Goal: Task Accomplishment & Management: Use online tool/utility

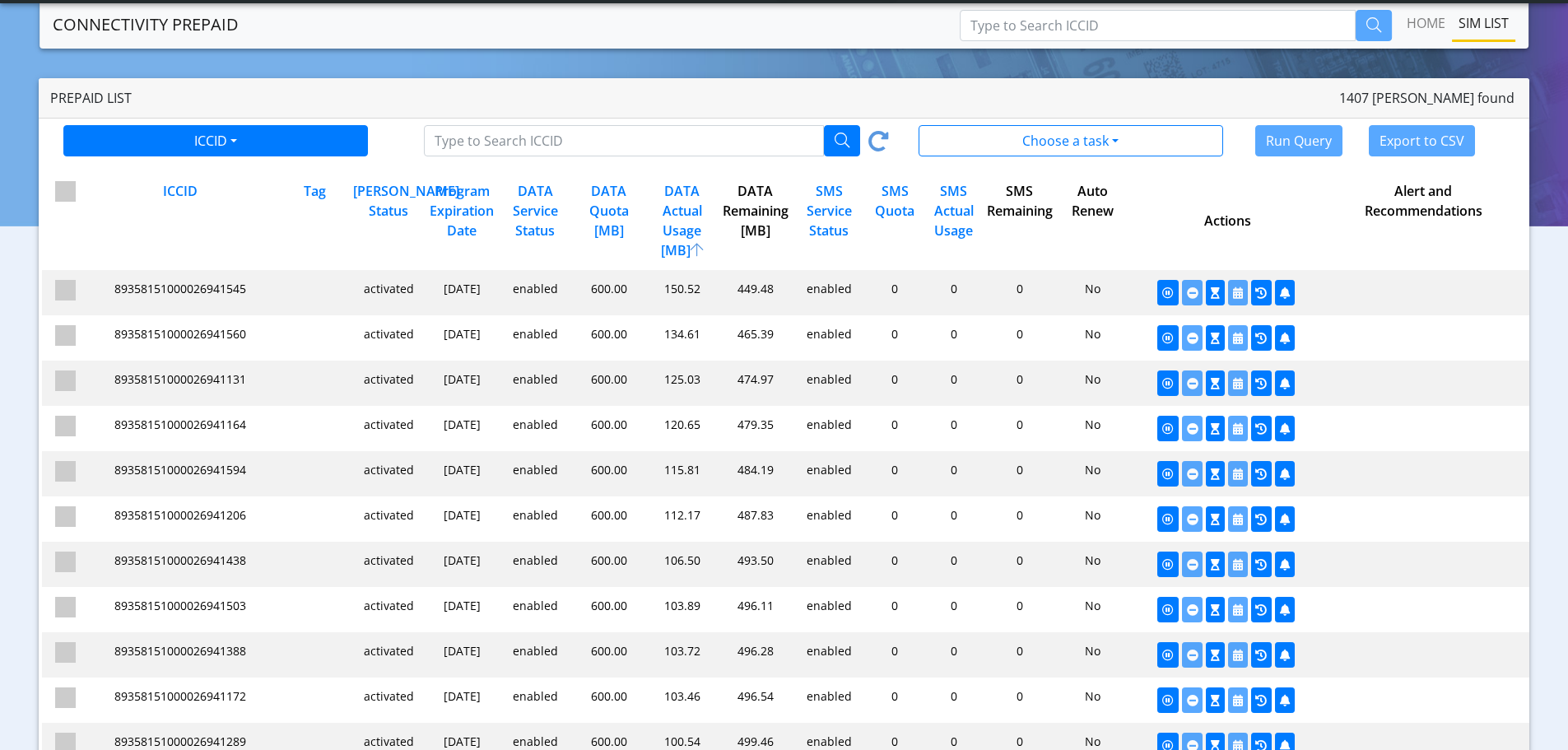
scroll to position [165, 0]
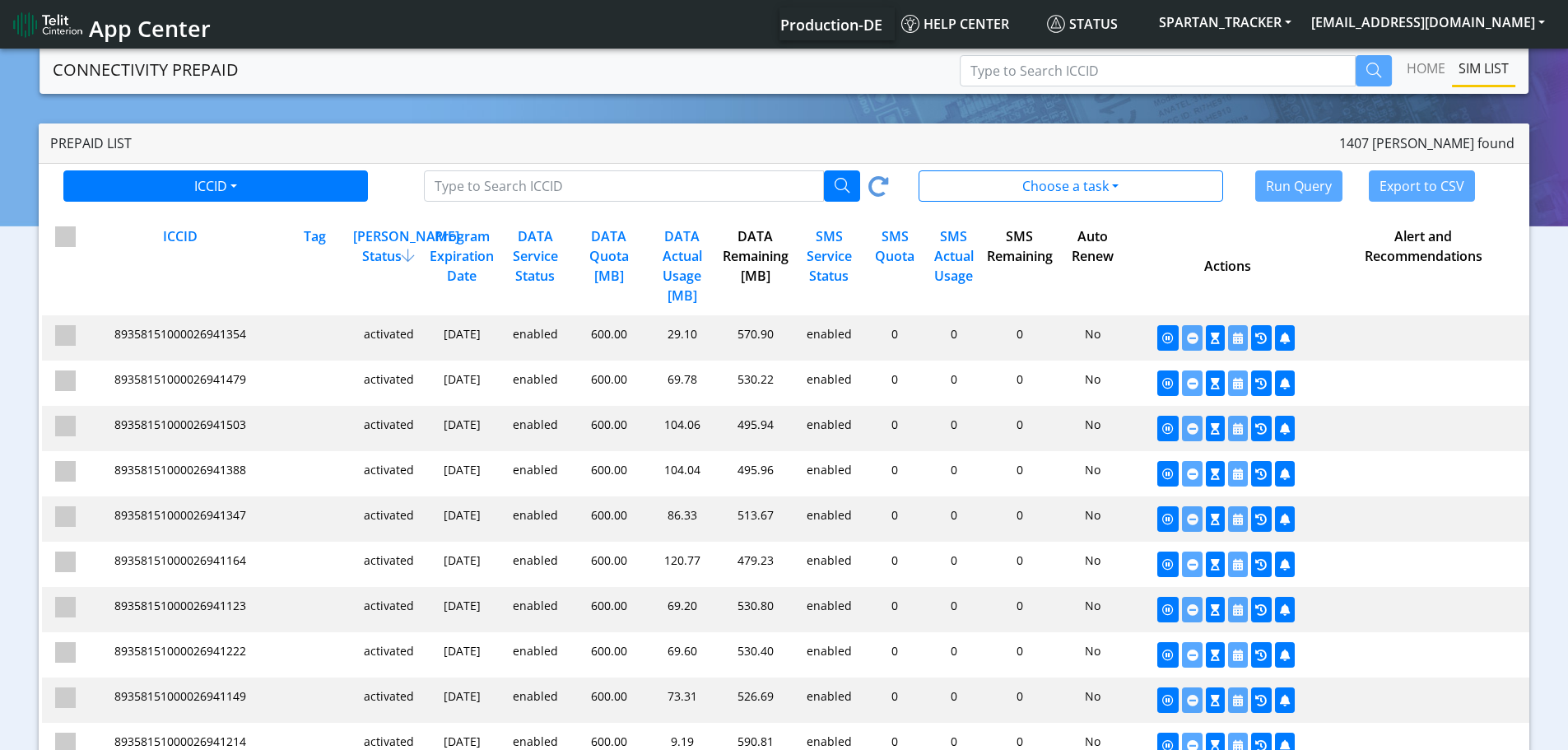
click at [745, 268] on div "DATA Remaining [MB]" at bounding box center [754, 266] width 73 height 79
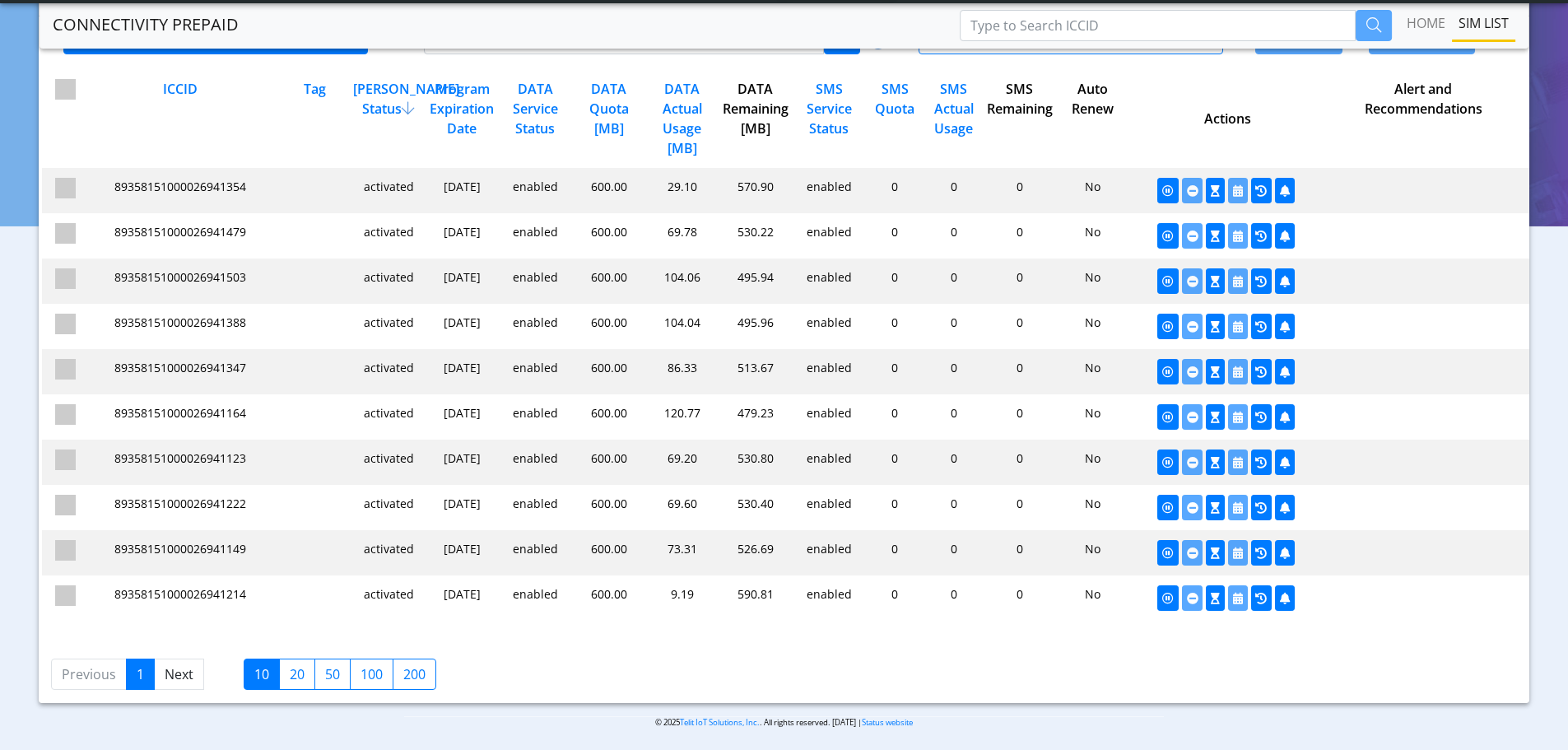
scroll to position [106, 0]
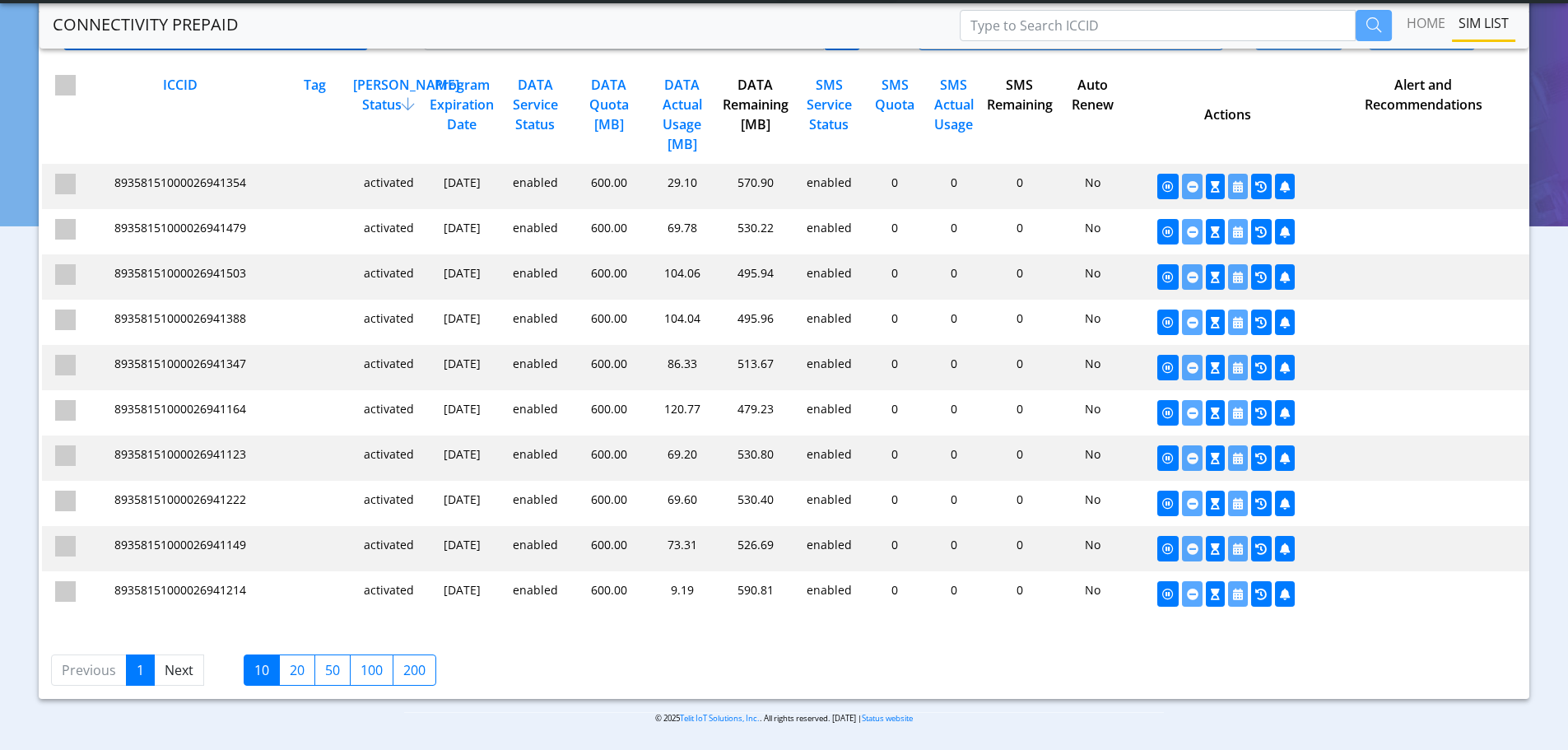
click at [410, 672] on label "200" at bounding box center [414, 670] width 43 height 31
click at [410, 671] on input "200" at bounding box center [408, 666] width 11 height 11
checkbox input "true"
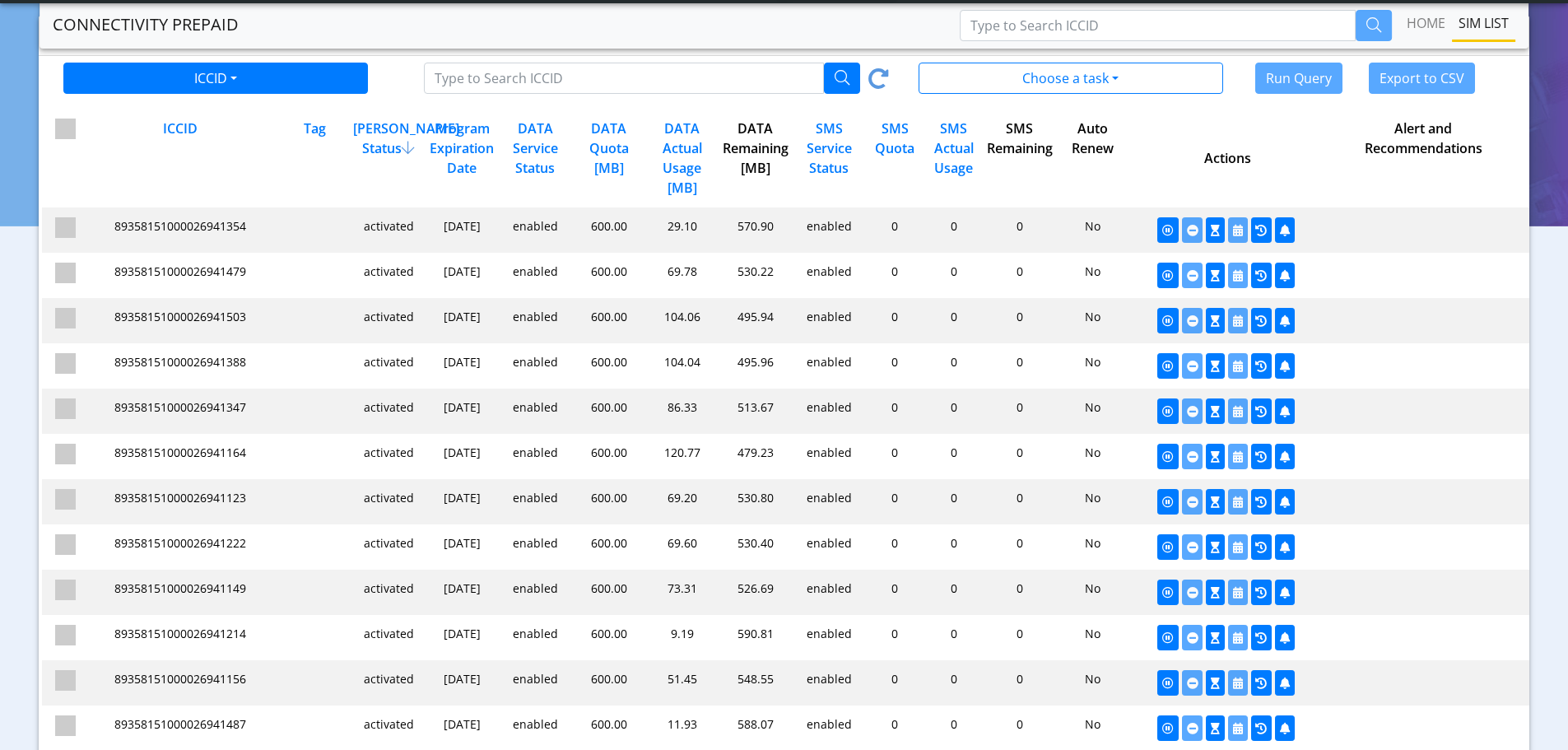
scroll to position [0, 0]
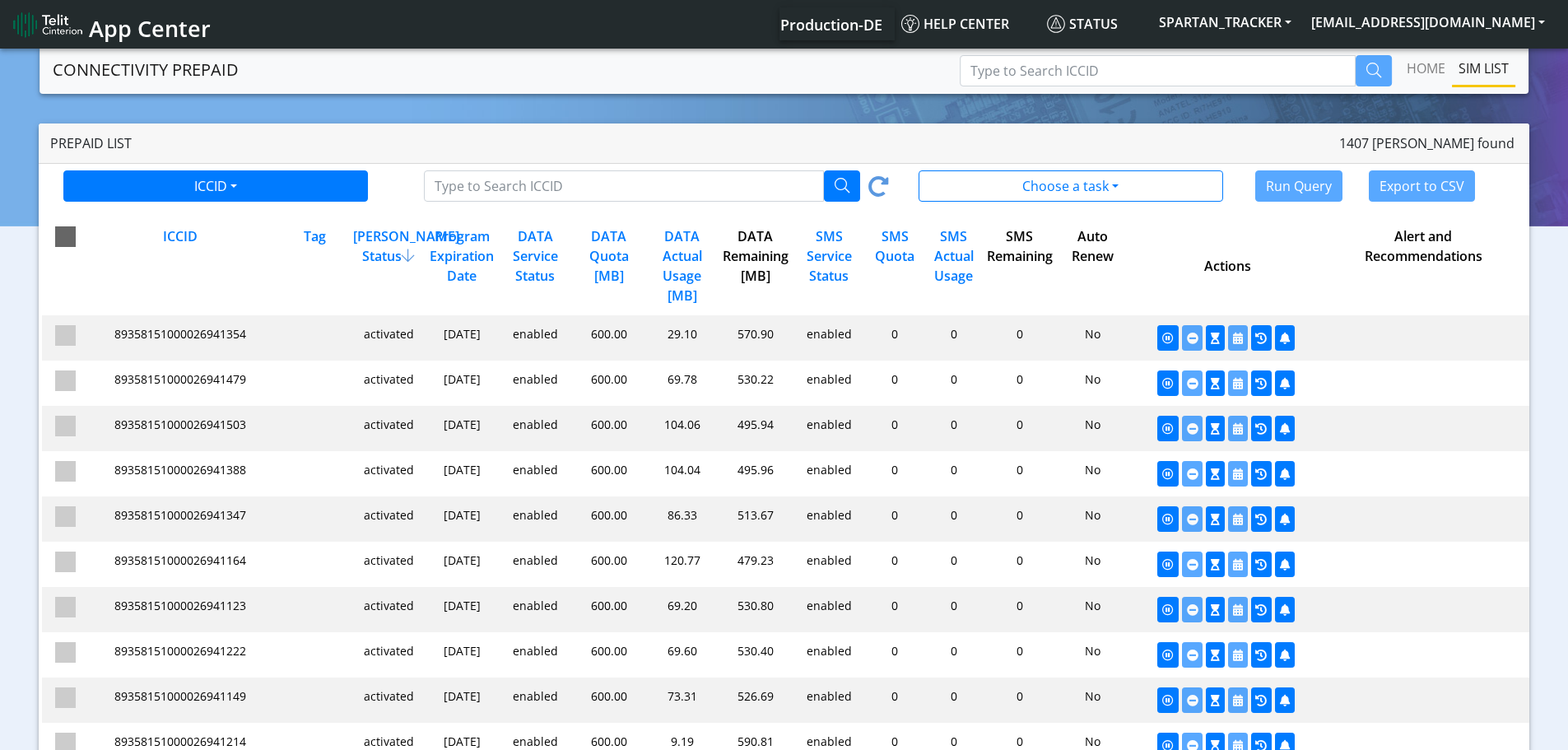
click at [62, 237] on span at bounding box center [65, 237] width 20 height 20
click at [84, 237] on input "checkbox" at bounding box center [89, 232] width 11 height 11
checkbox input "true"
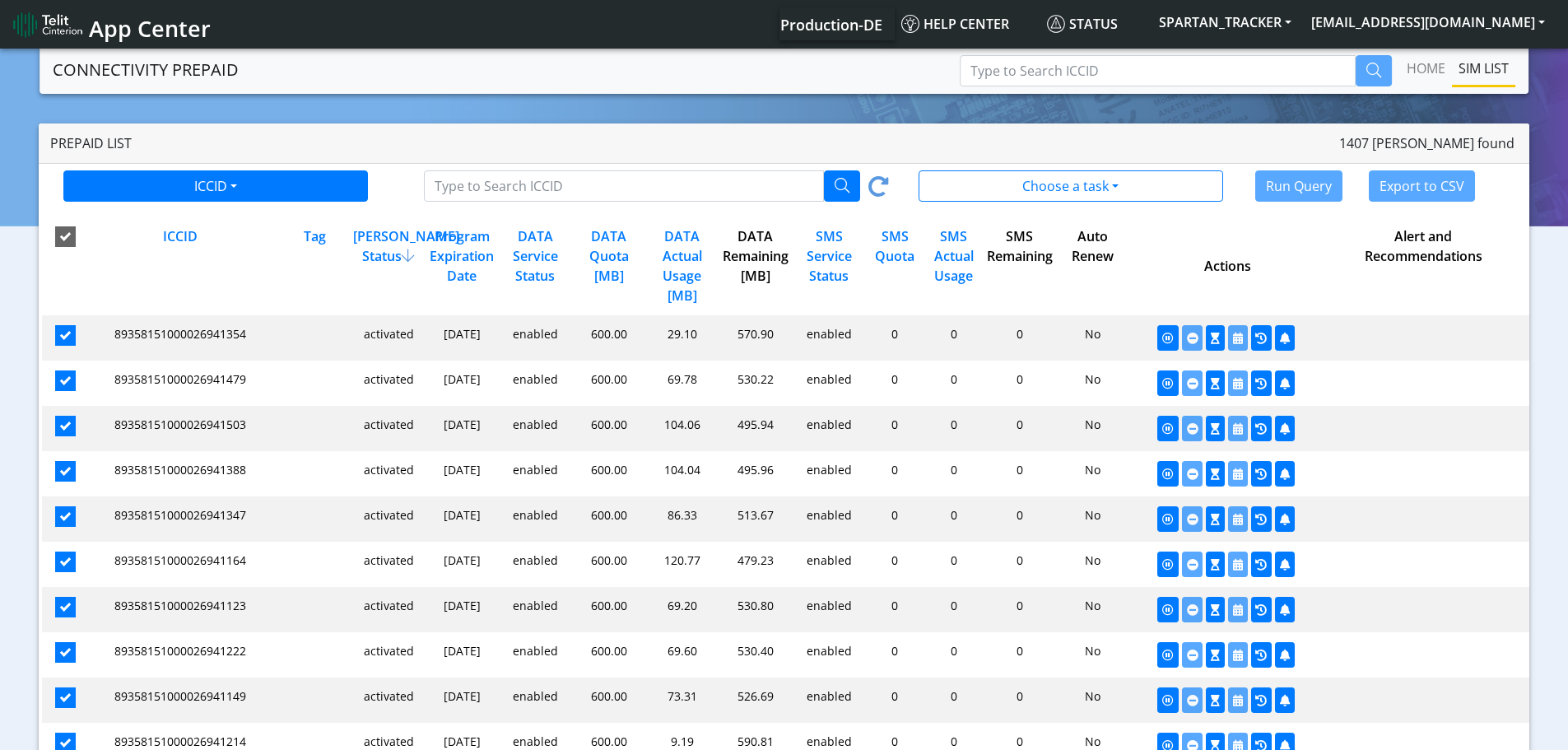
checkbox input "true"
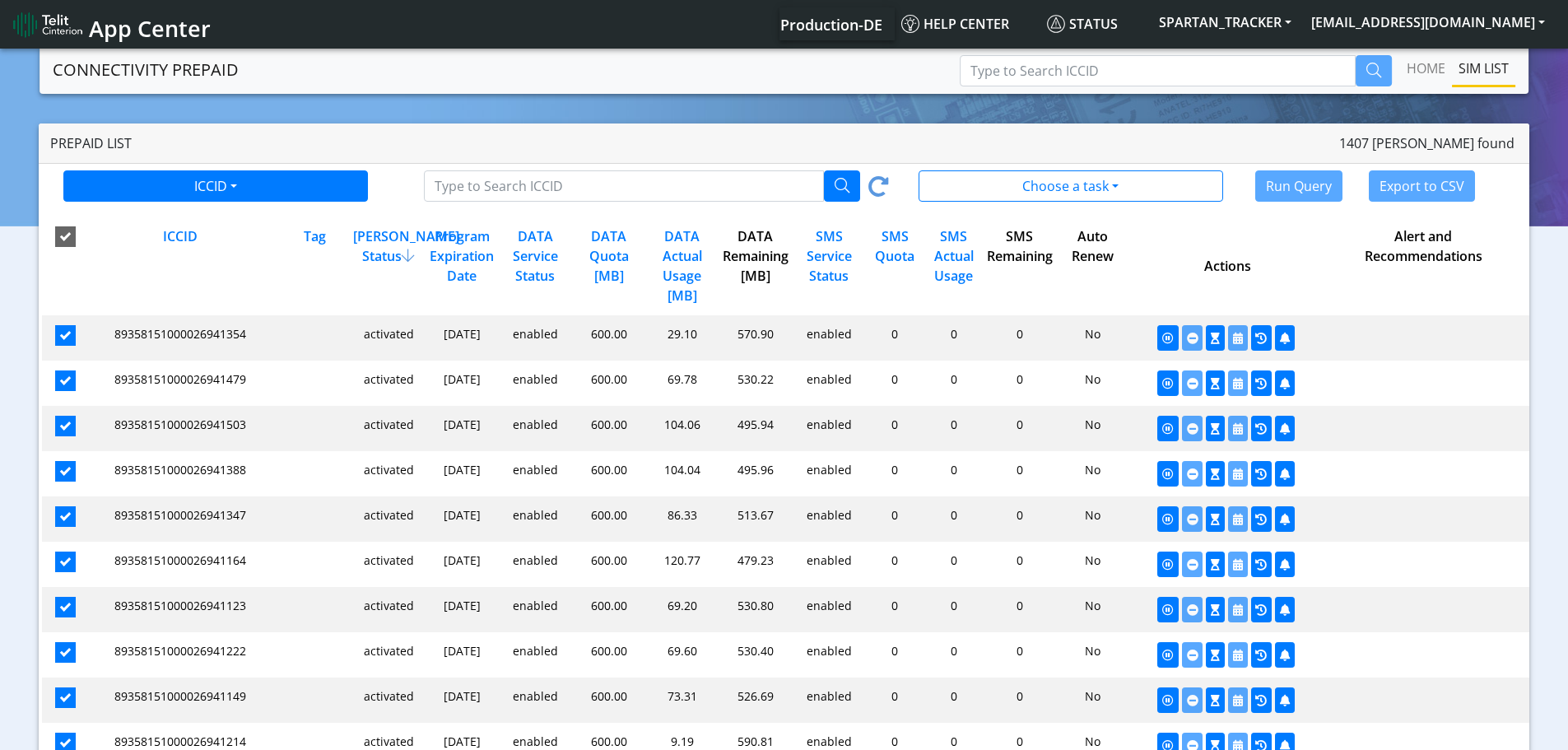
checkbox input "true"
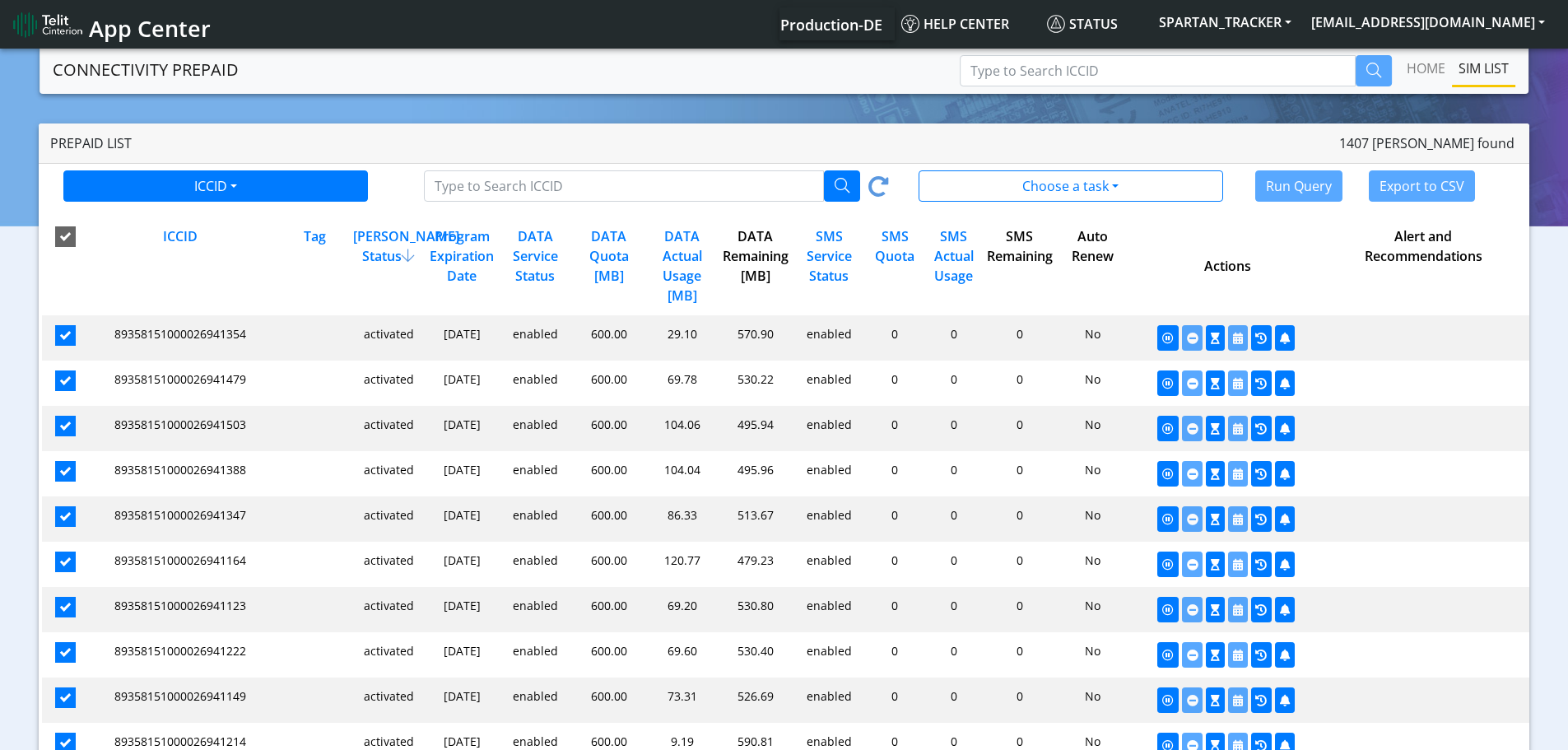
checkbox input "true"
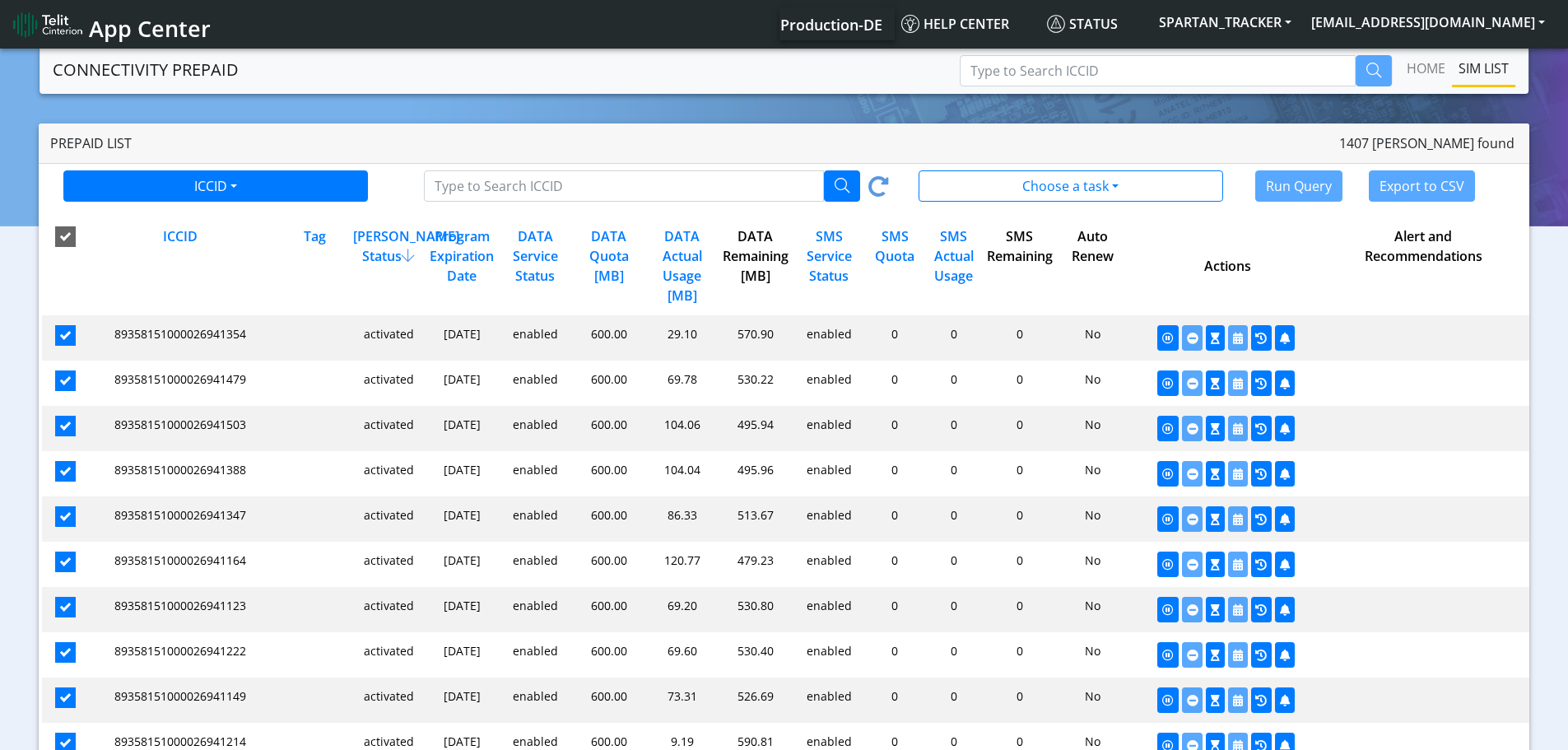
checkbox input "true"
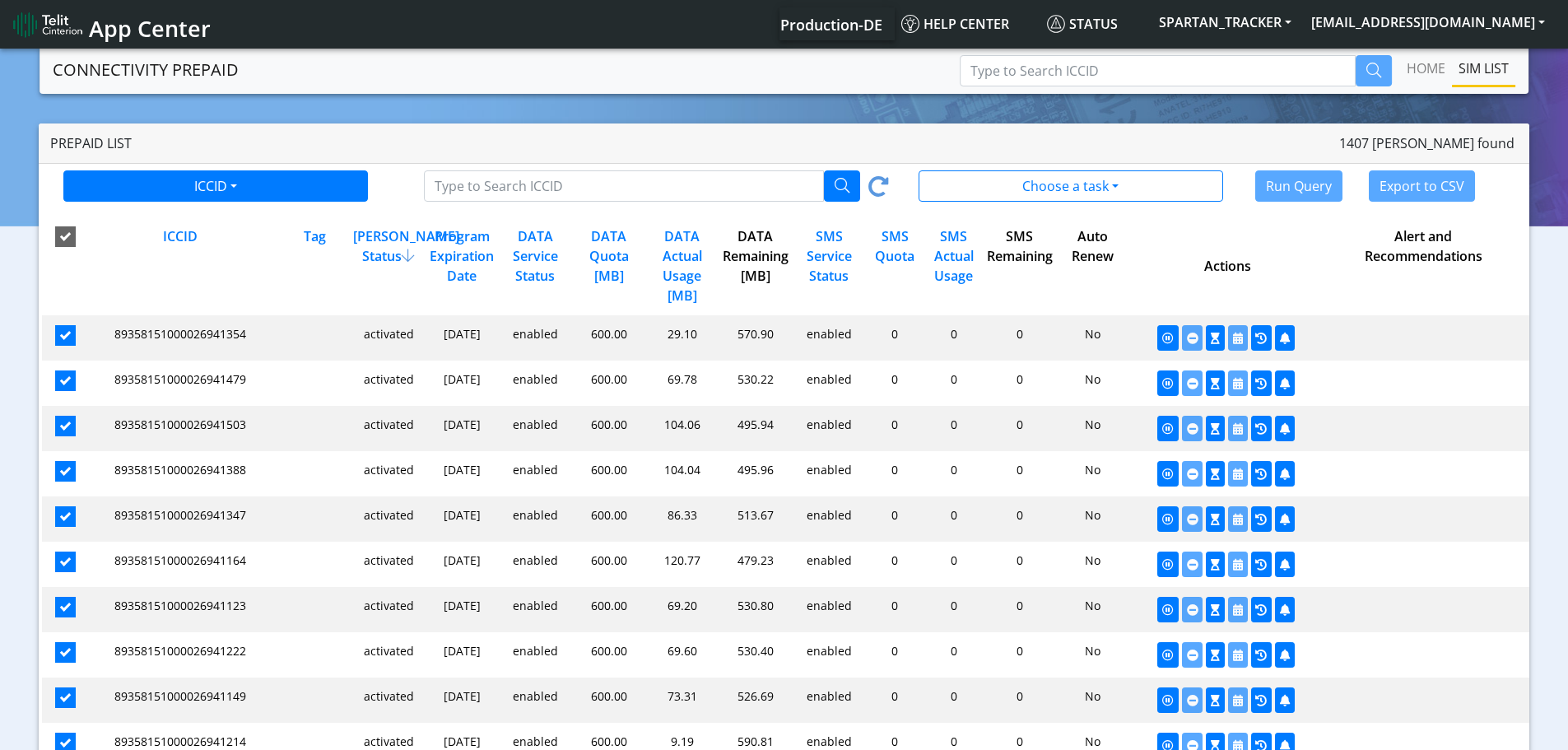
checkbox input "true"
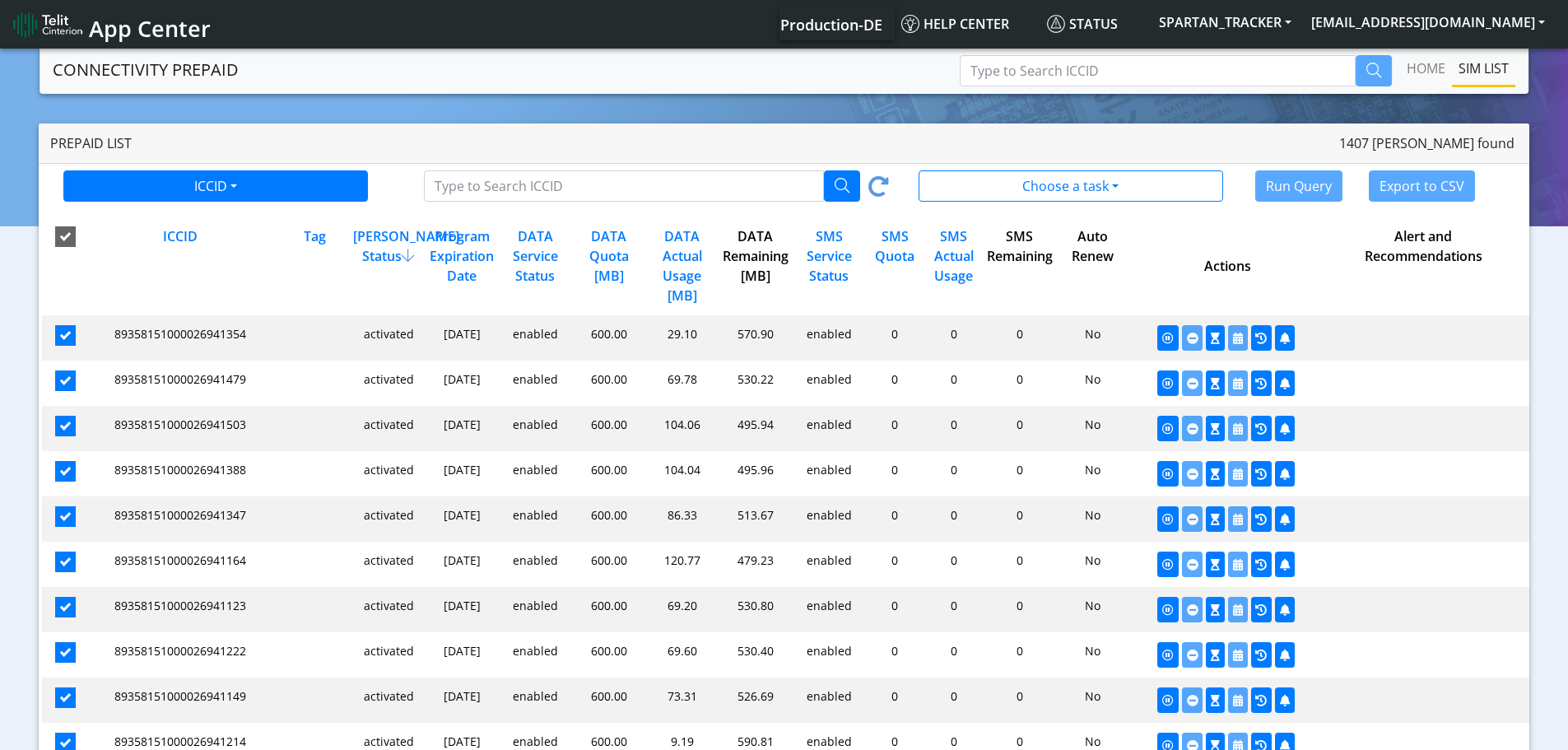
checkbox input "true"
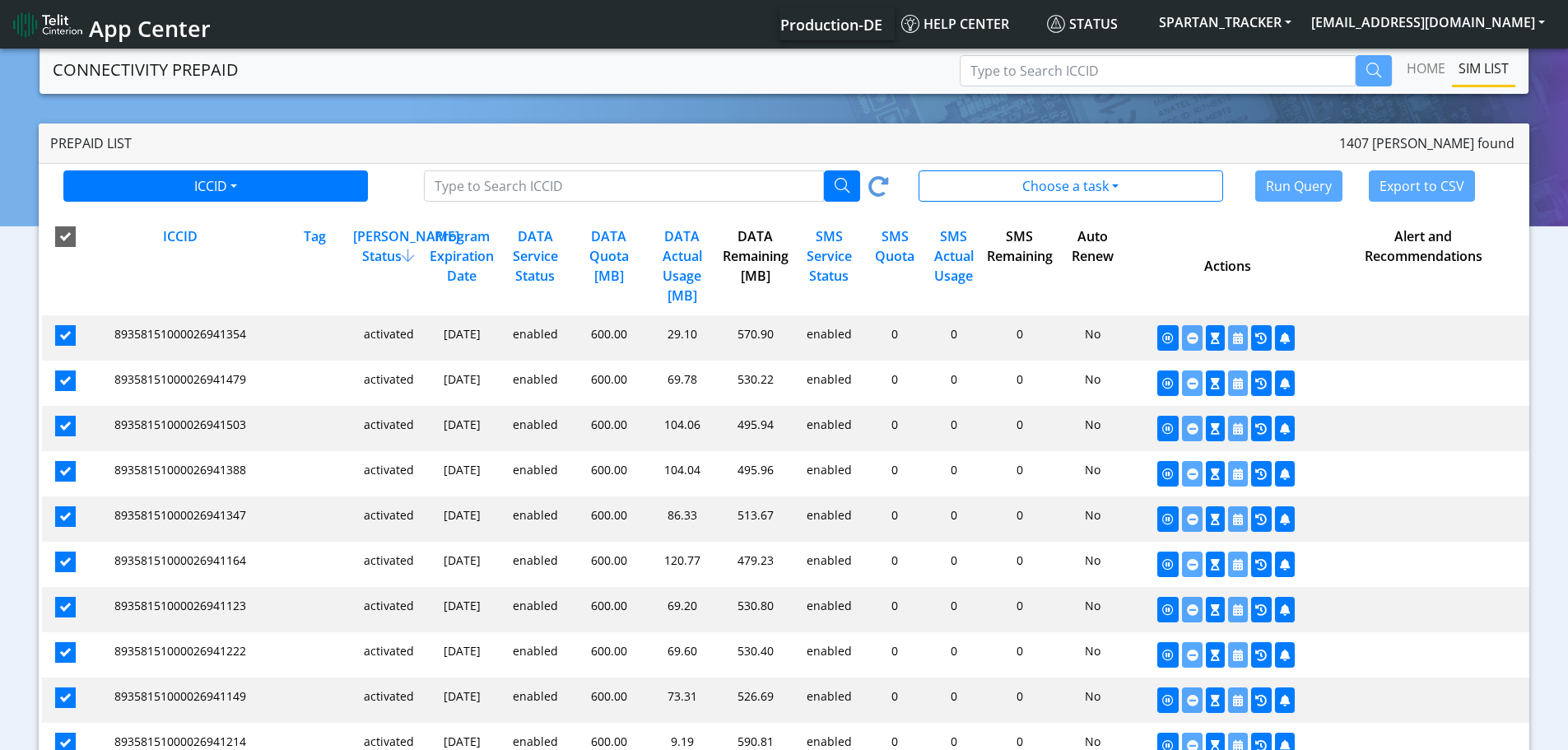
checkbox input "true"
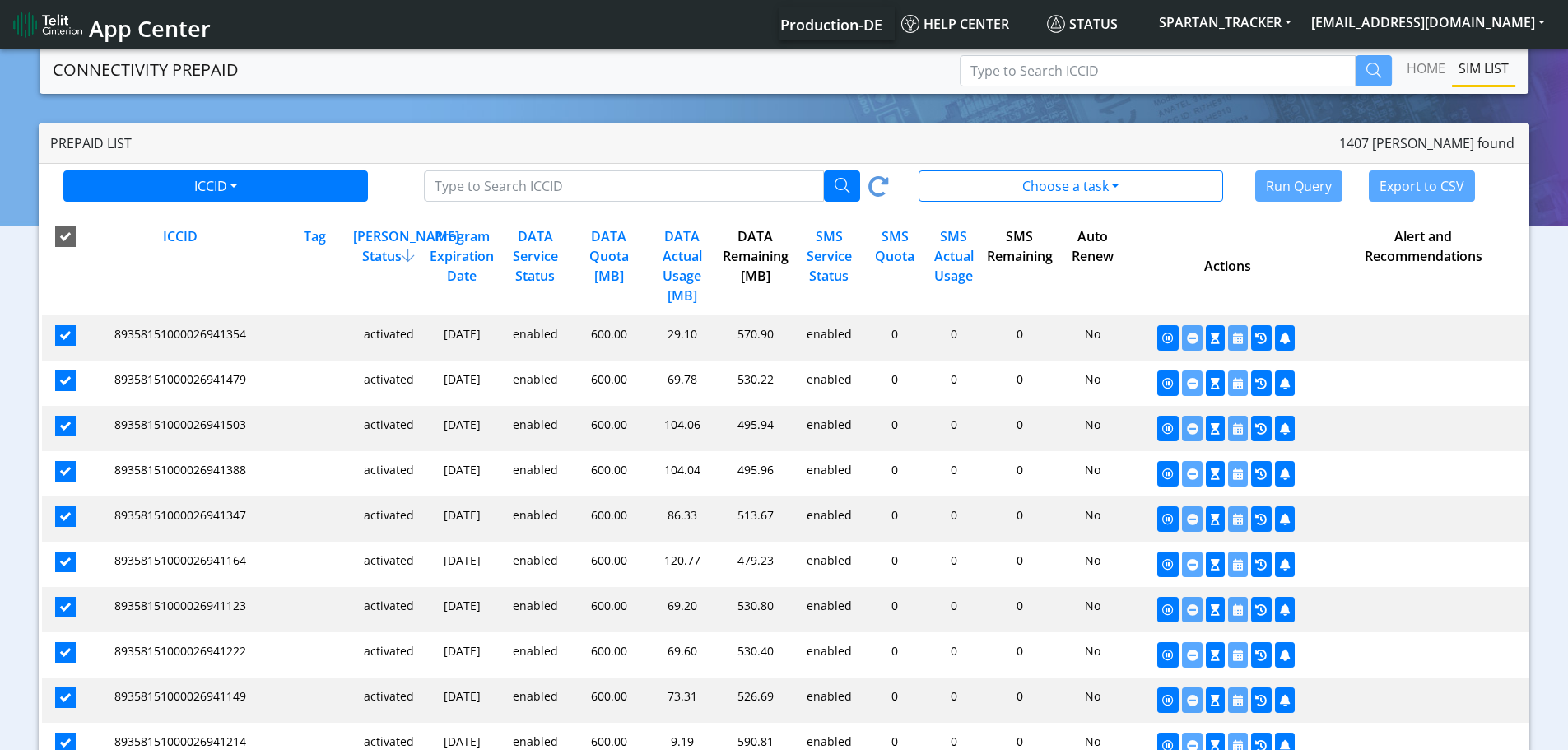
checkbox input "true"
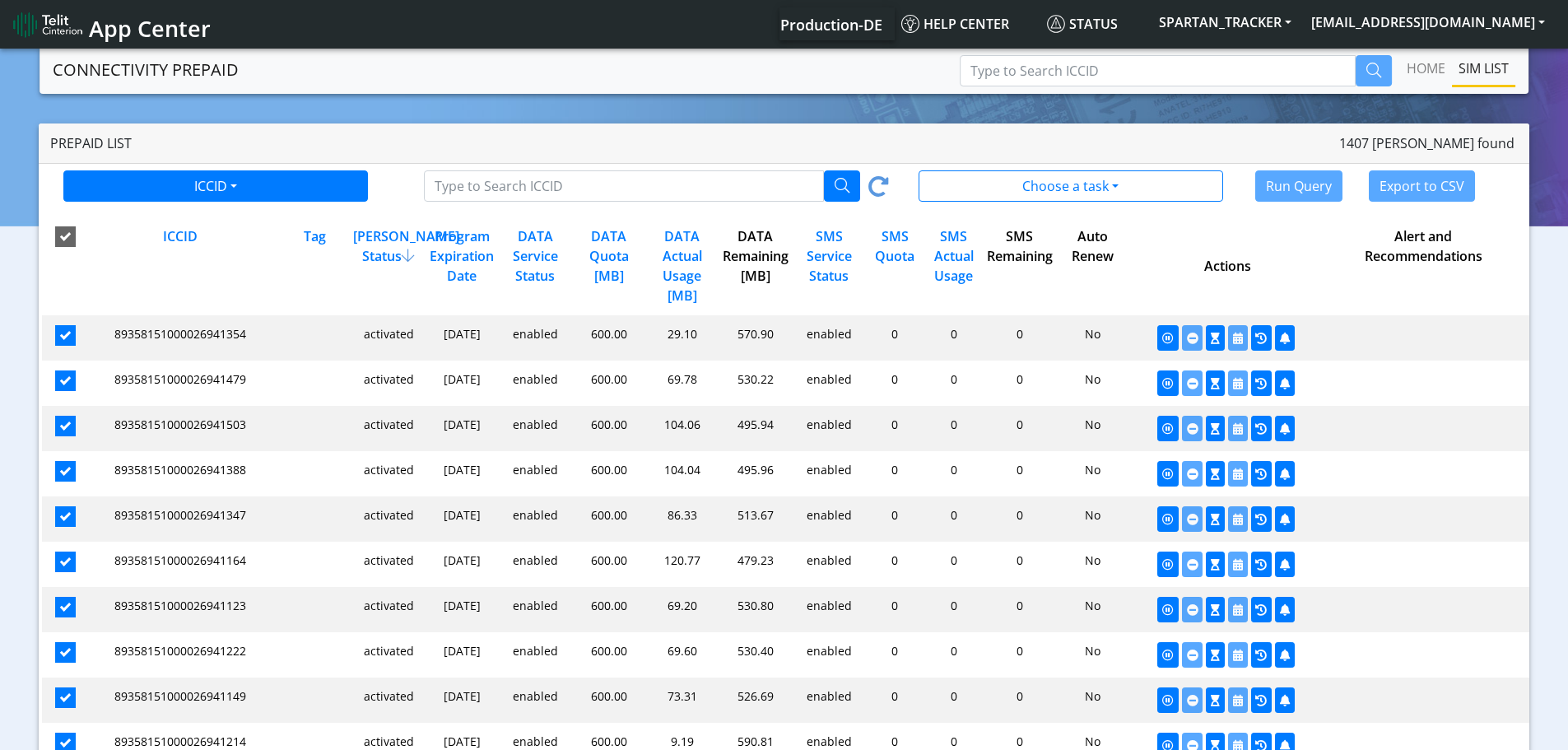
checkbox input "true"
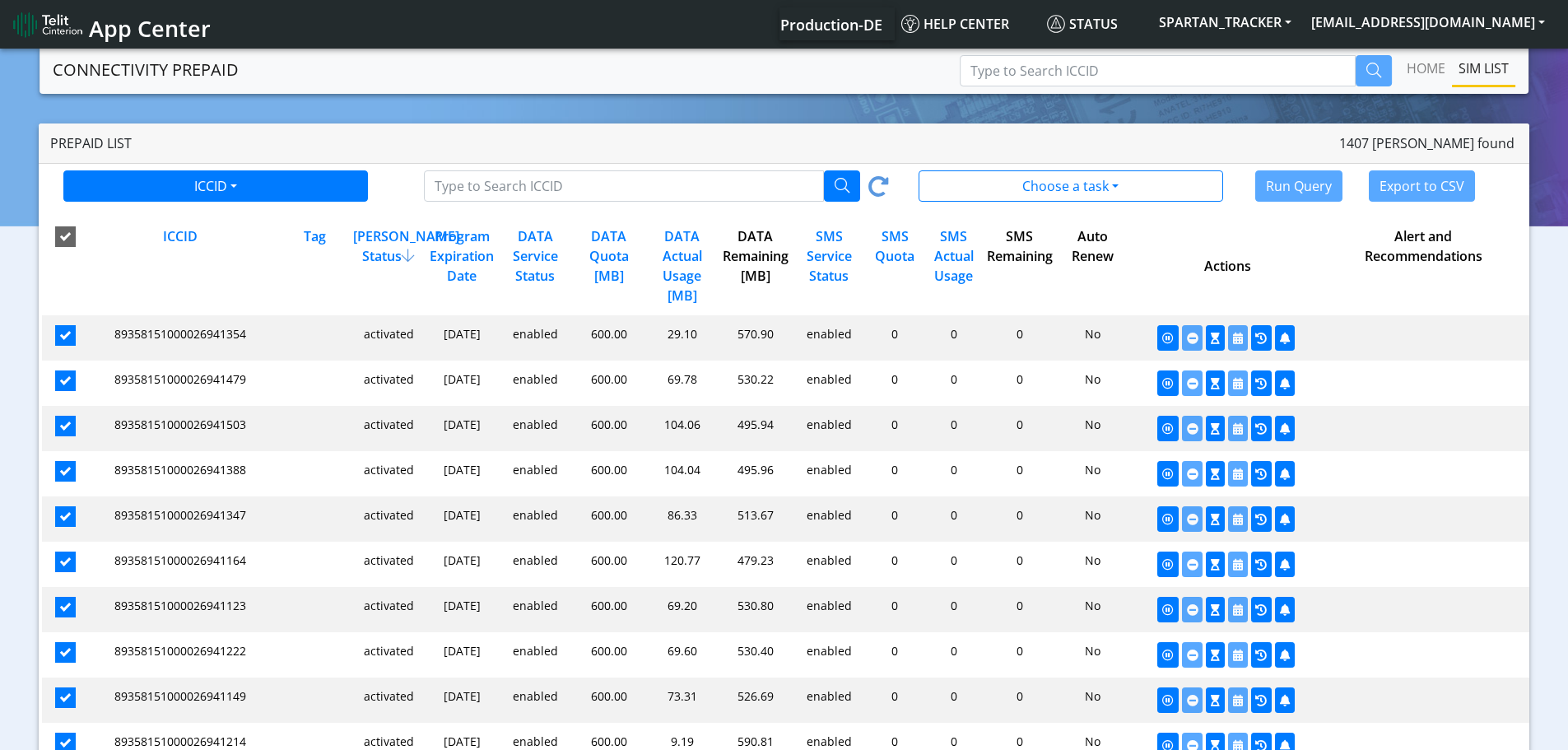
checkbox input "true"
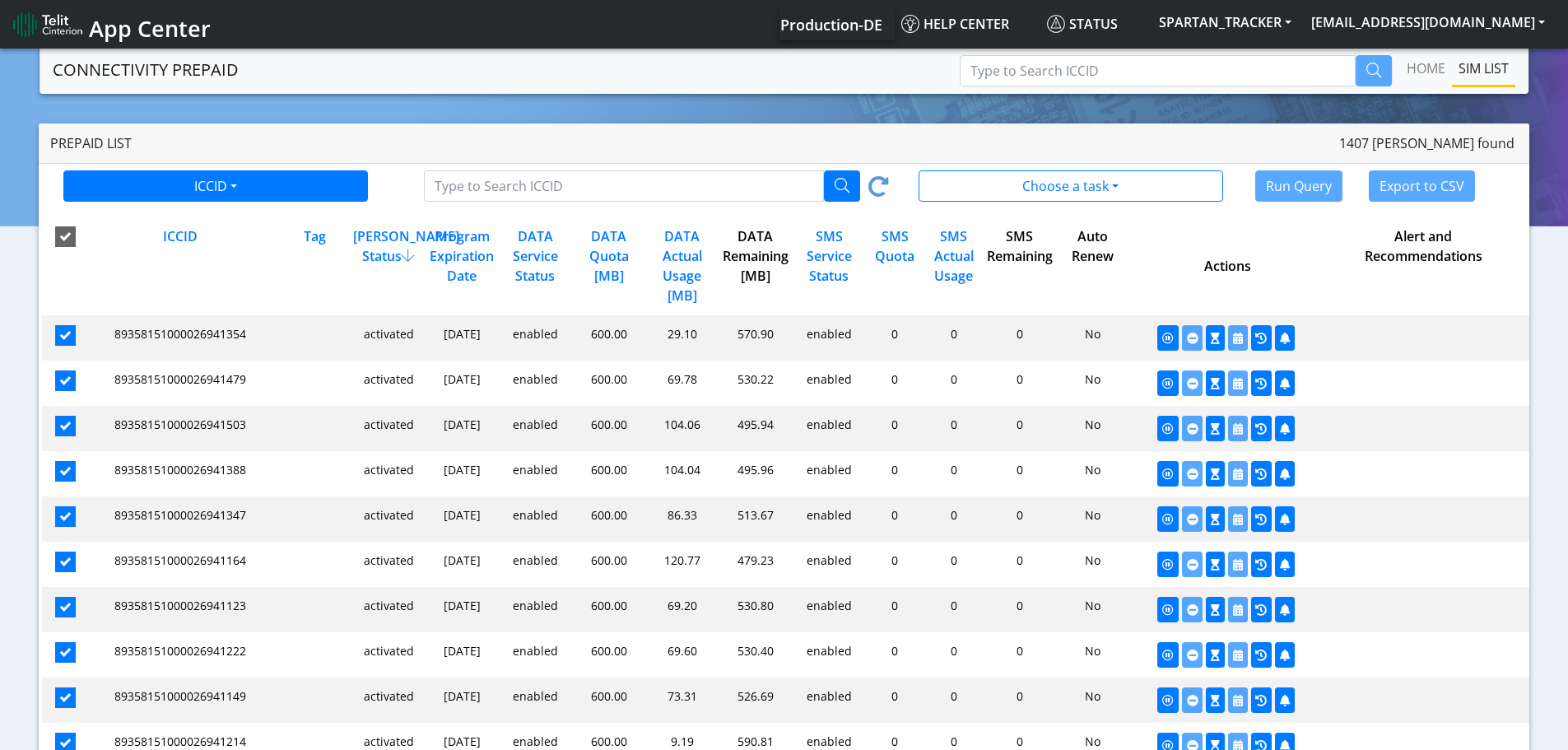
checkbox input "true"
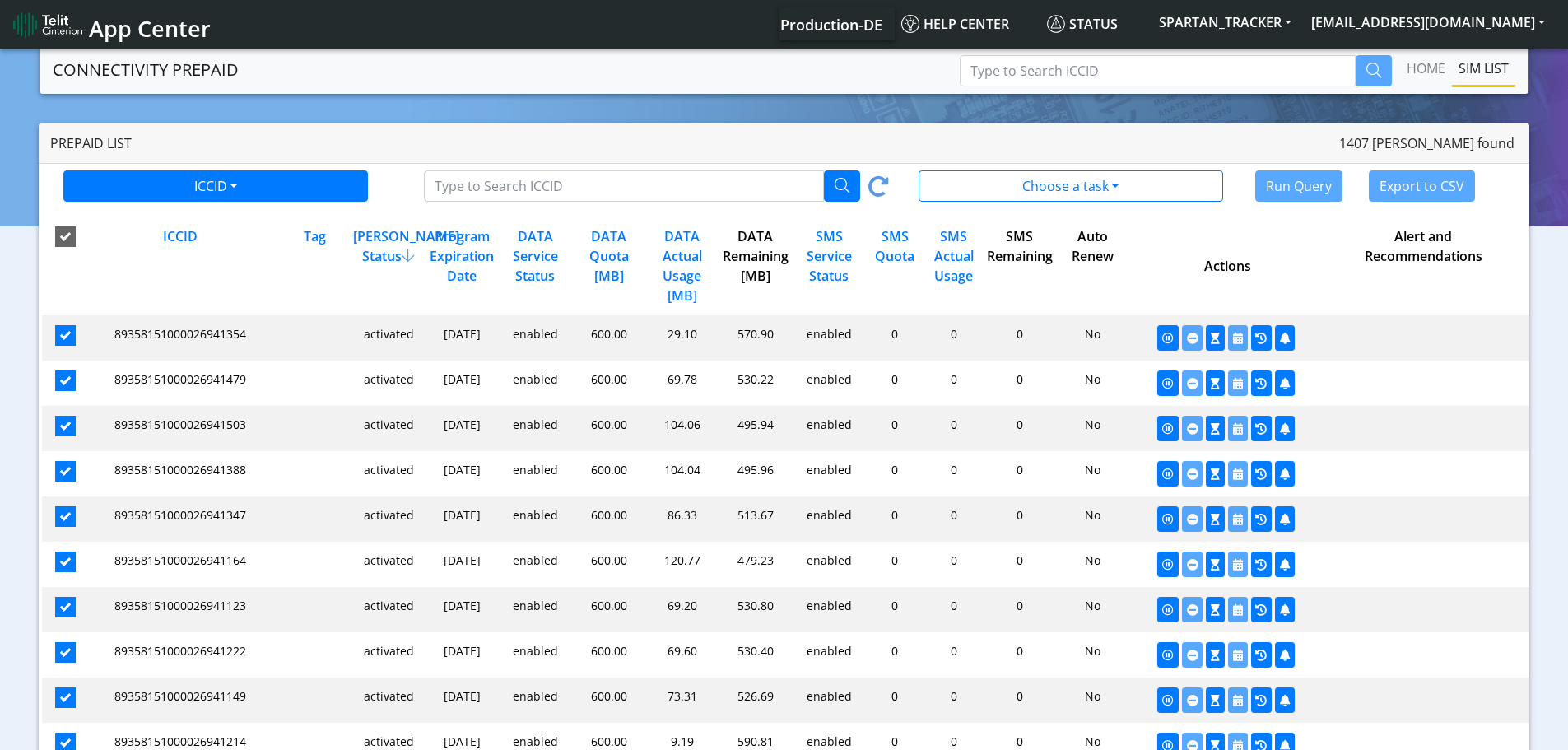
checkbox input "true"
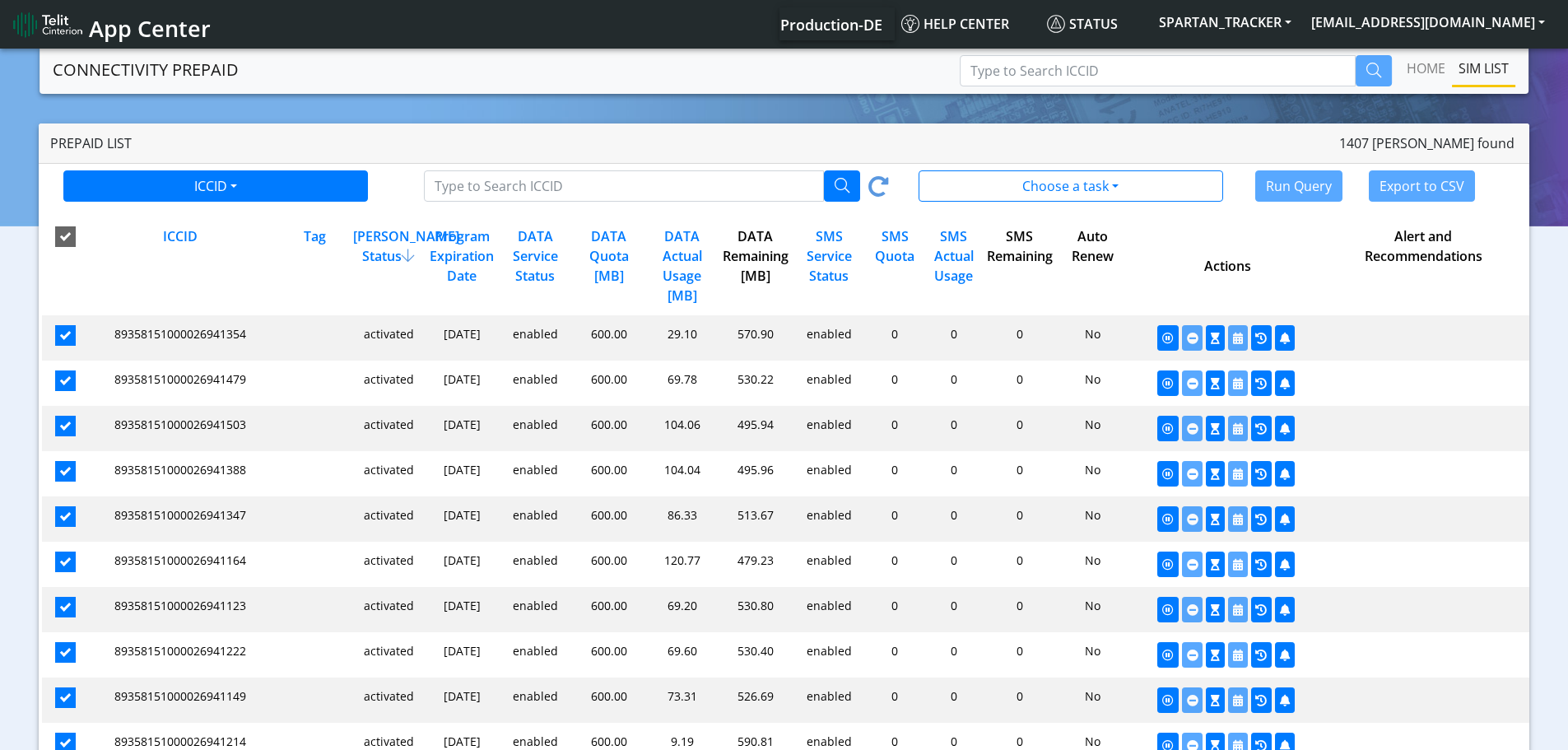
checkbox input "true"
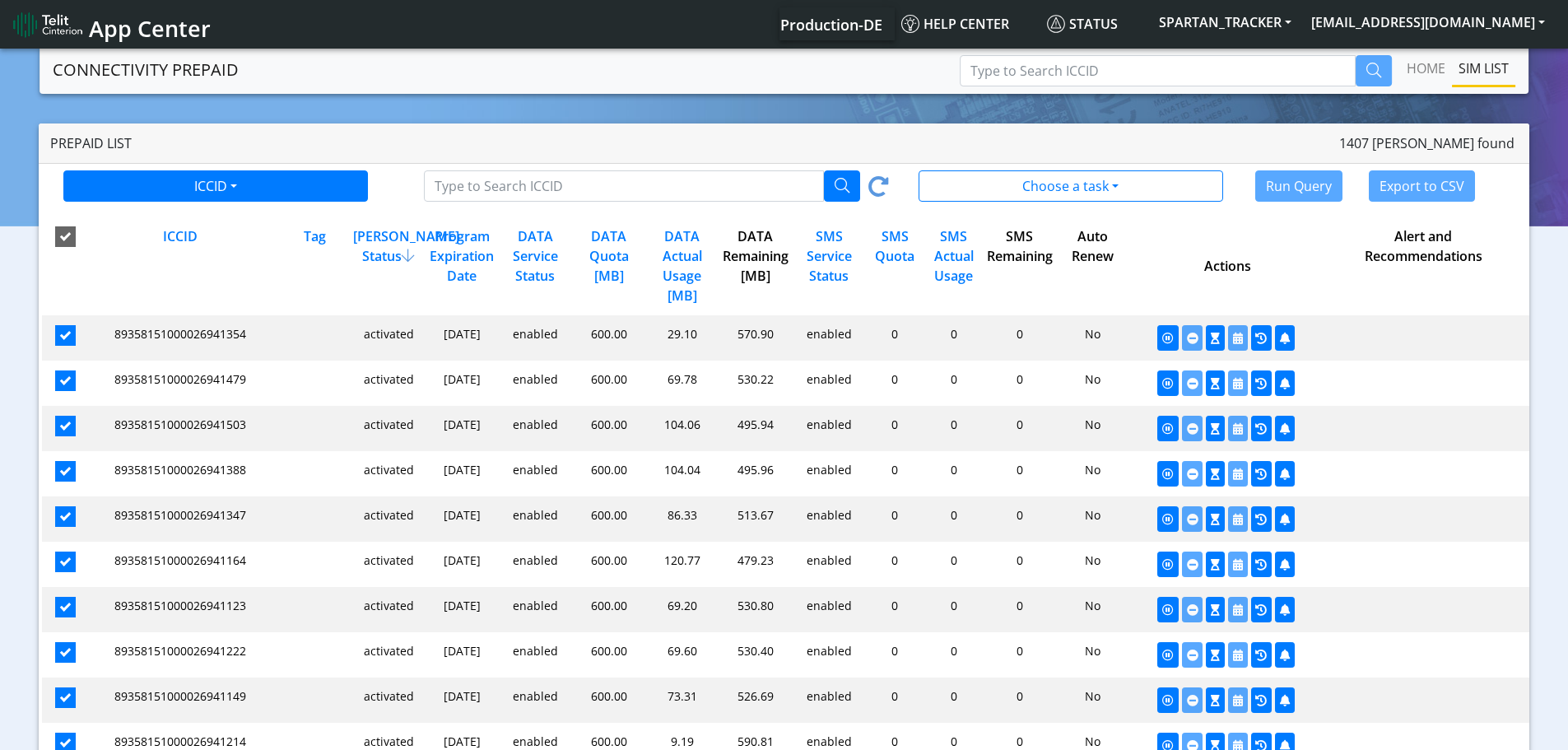
checkbox input "true"
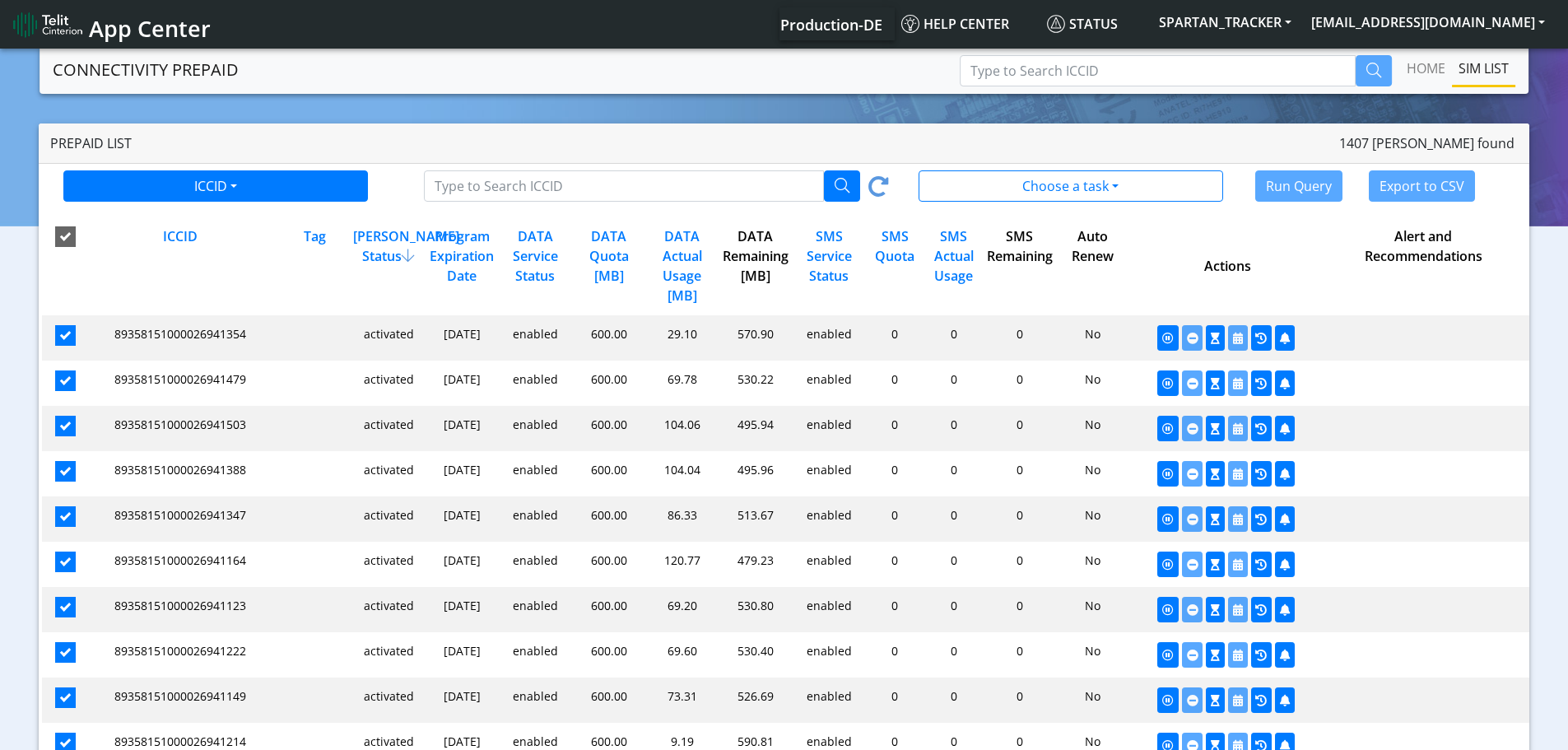
checkbox input "true"
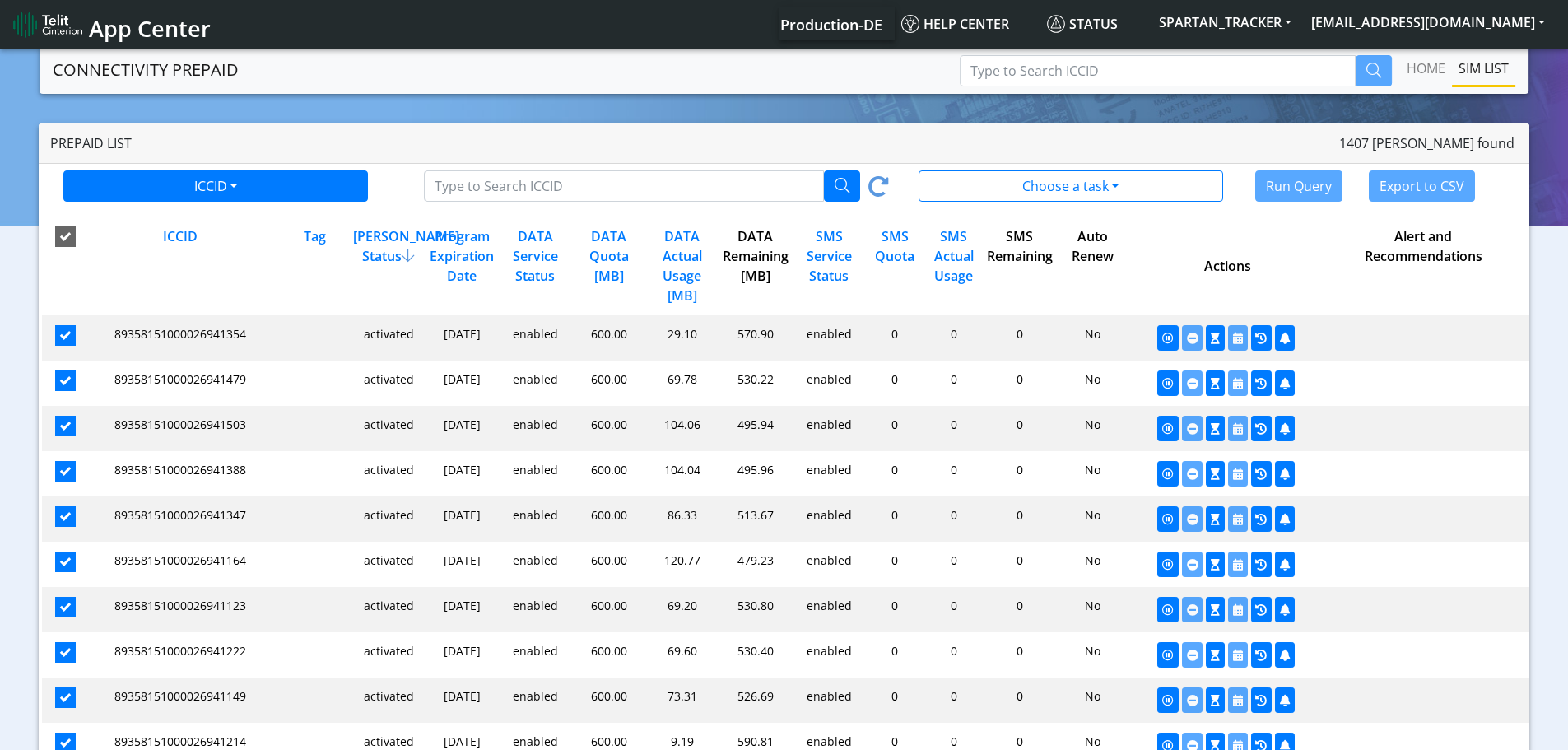
checkbox input "true"
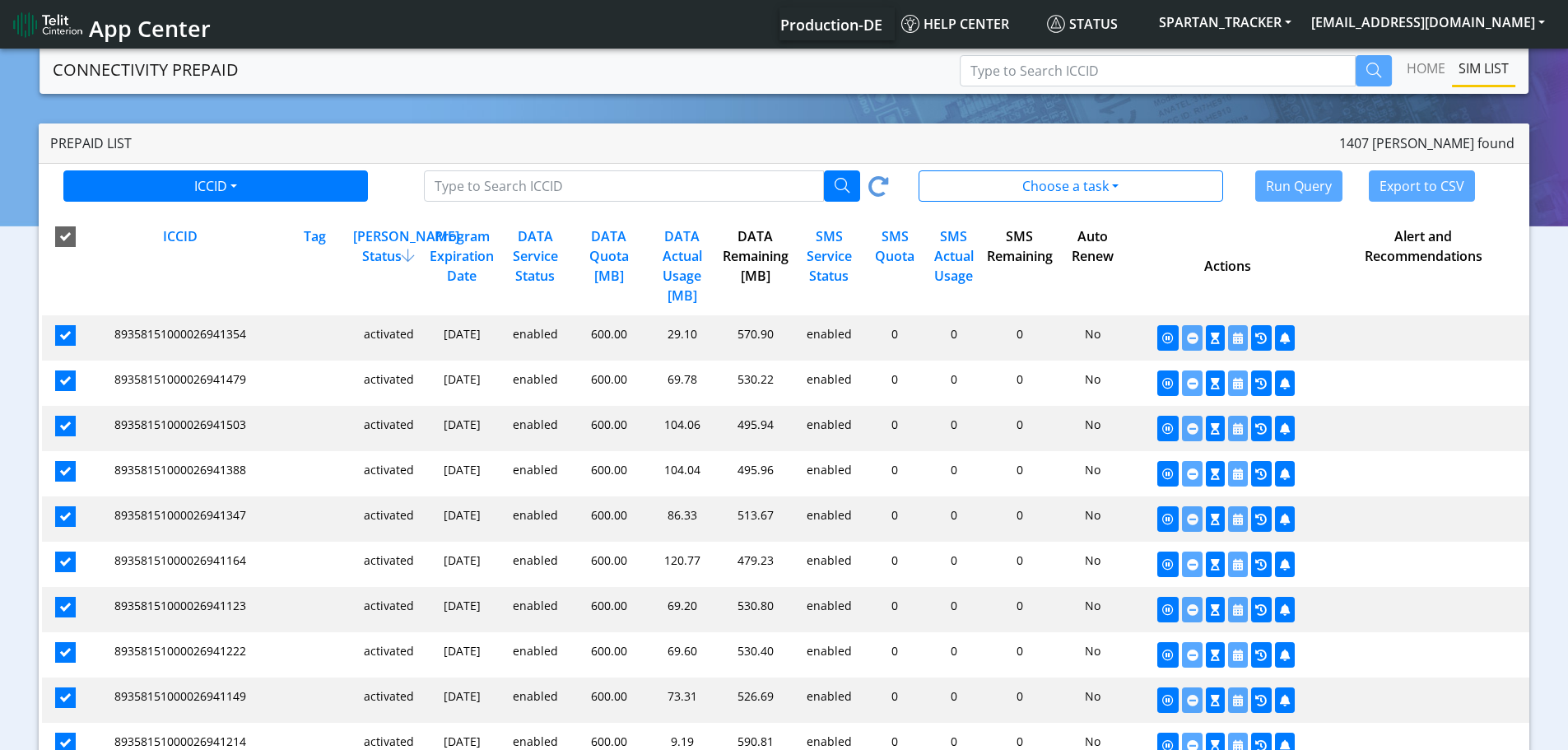
checkbox input "true"
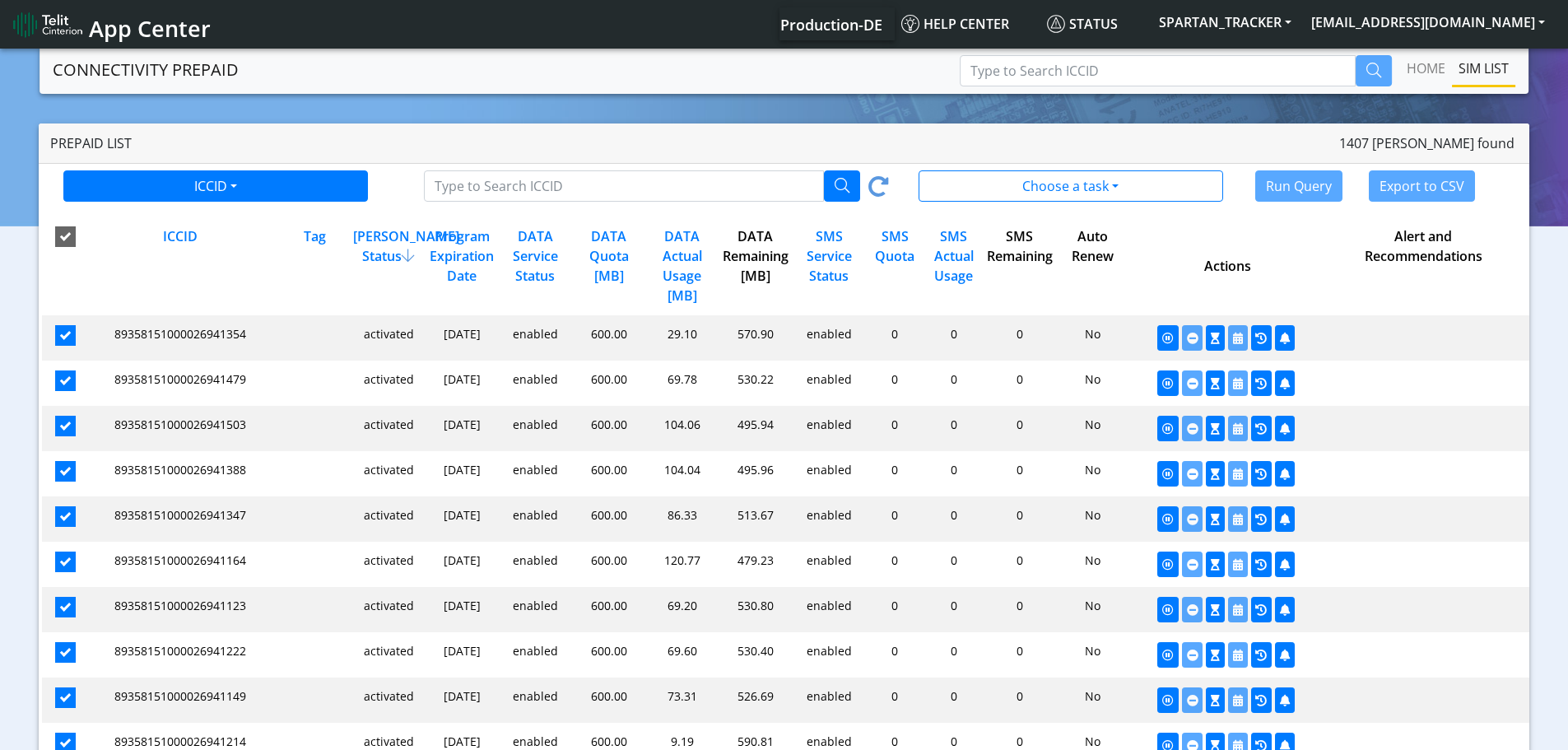
checkbox input "true"
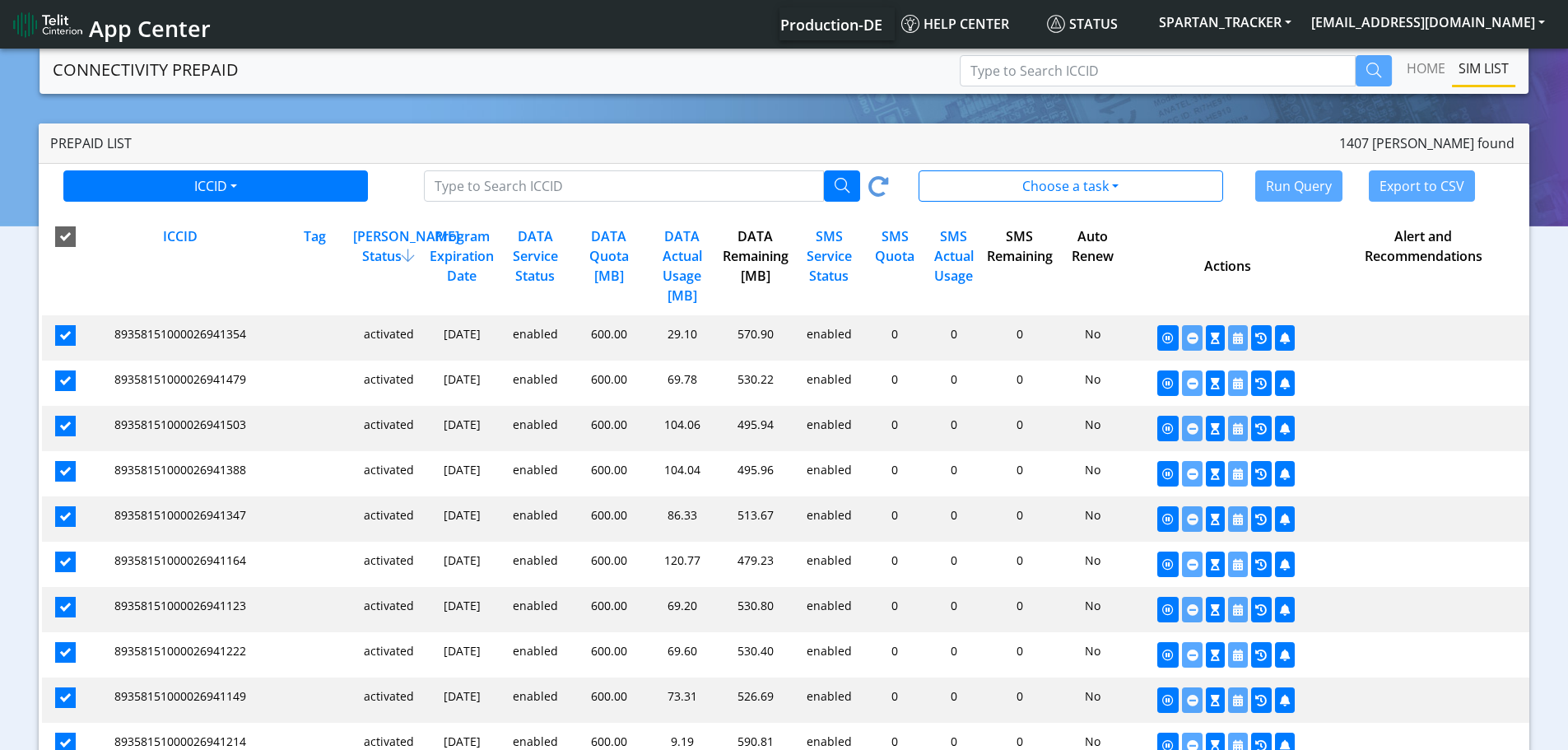
checkbox input "true"
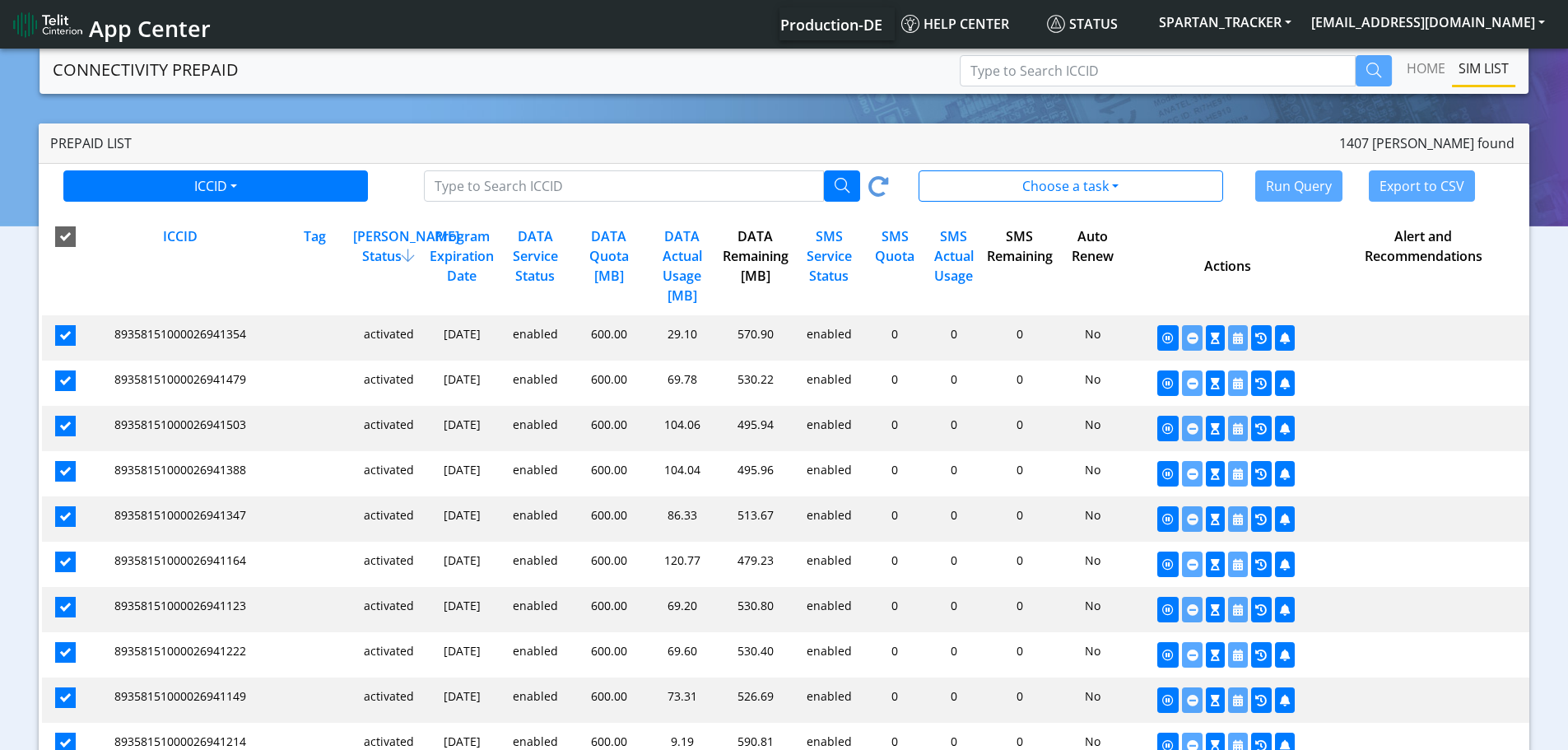
checkbox input "true"
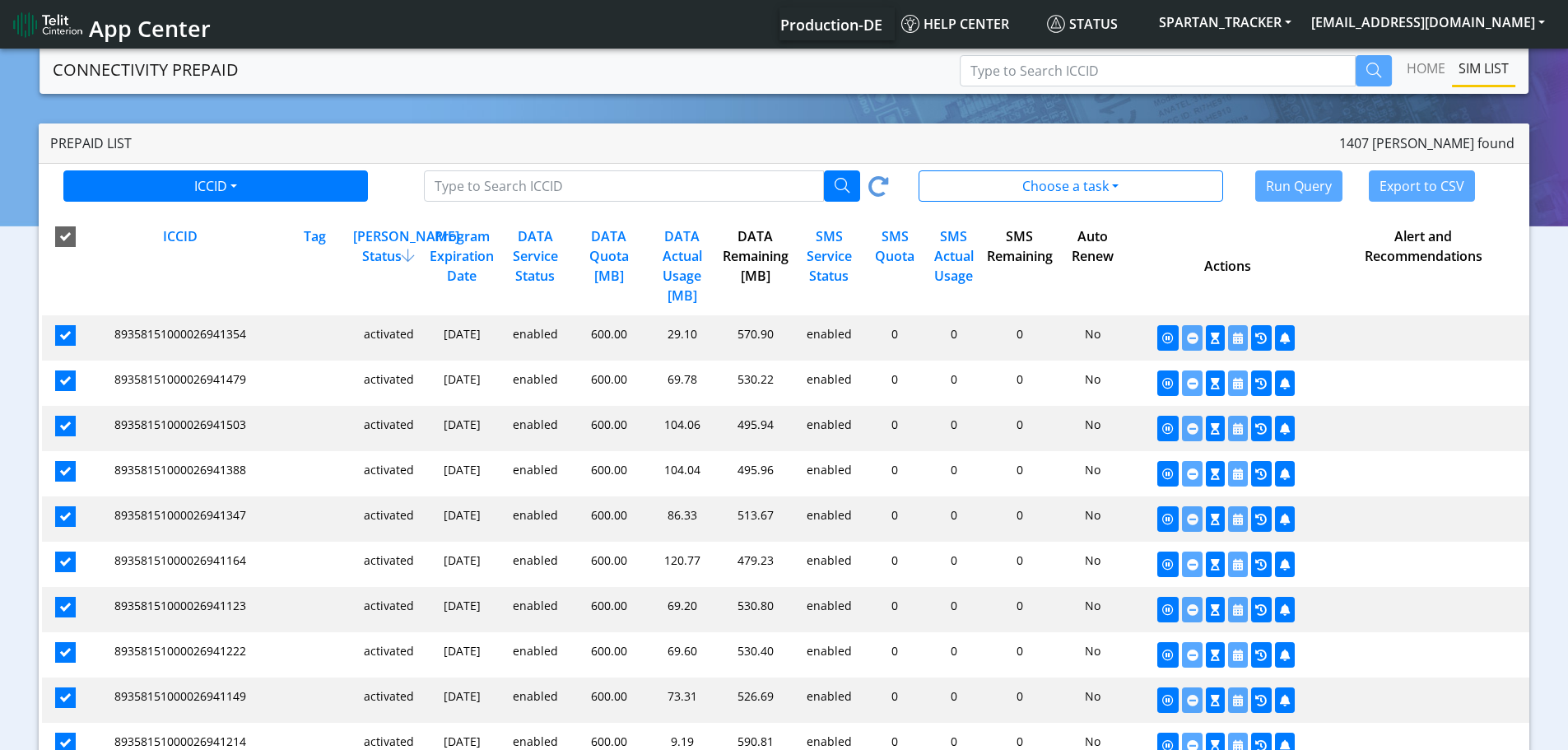
checkbox input "true"
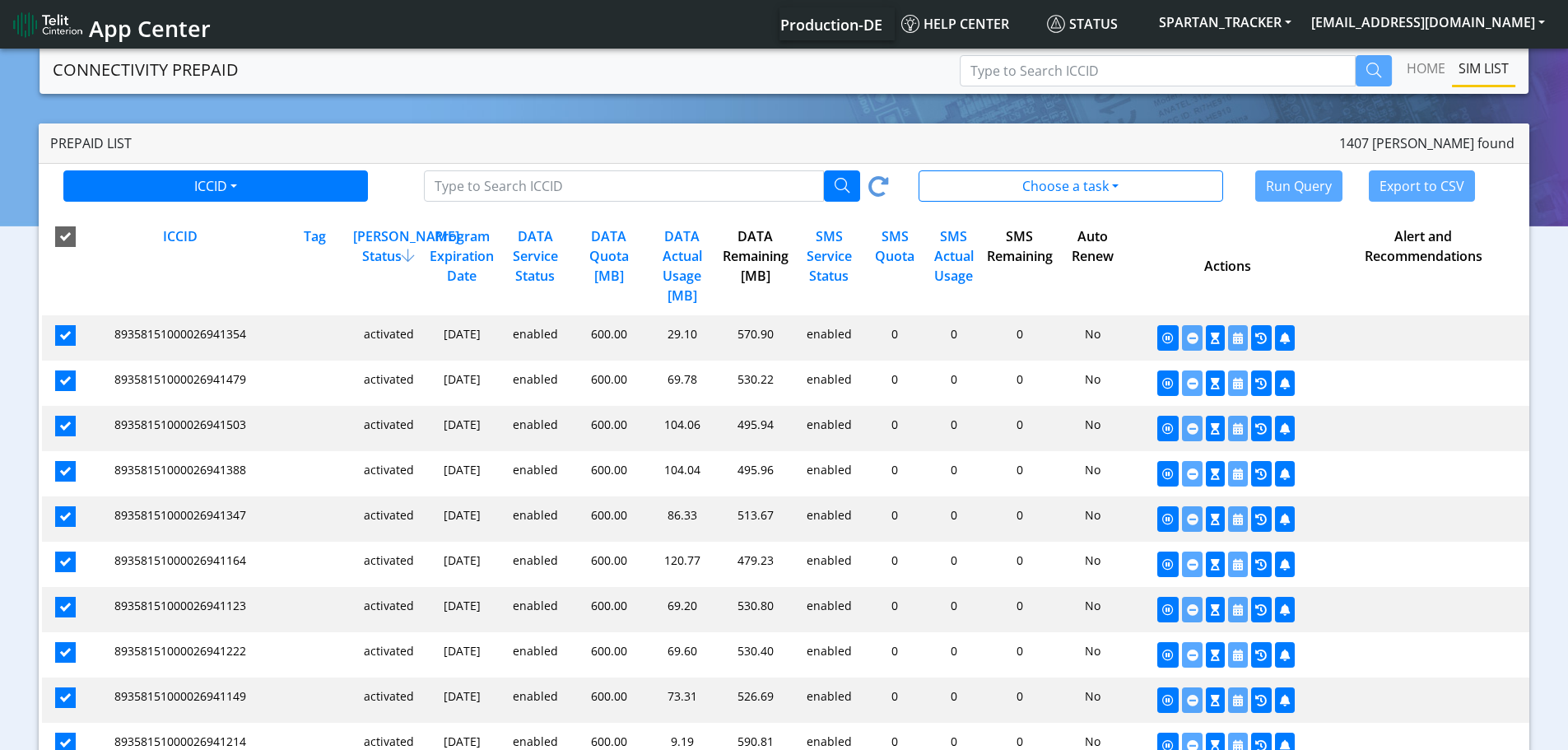
checkbox input "true"
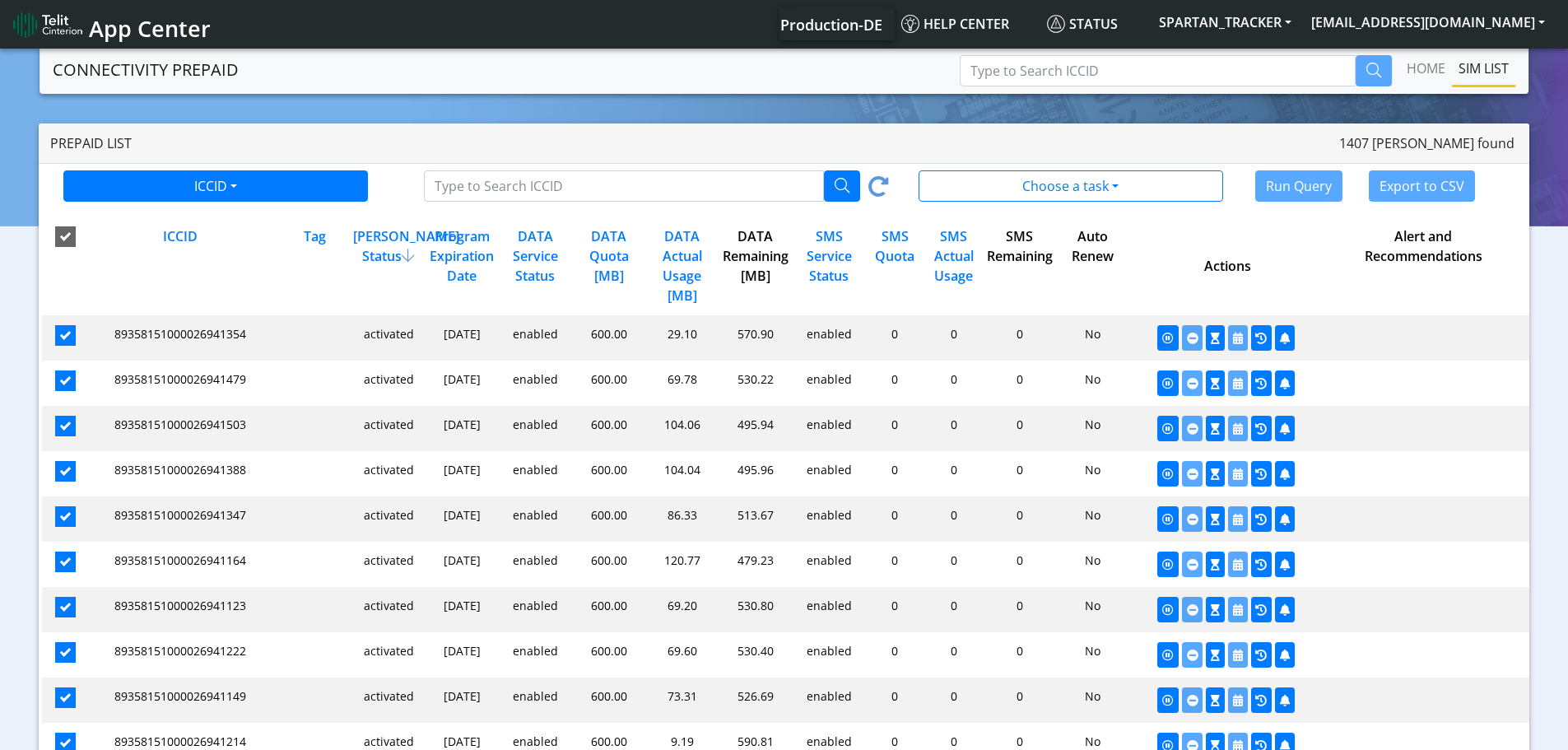
checkbox input "true"
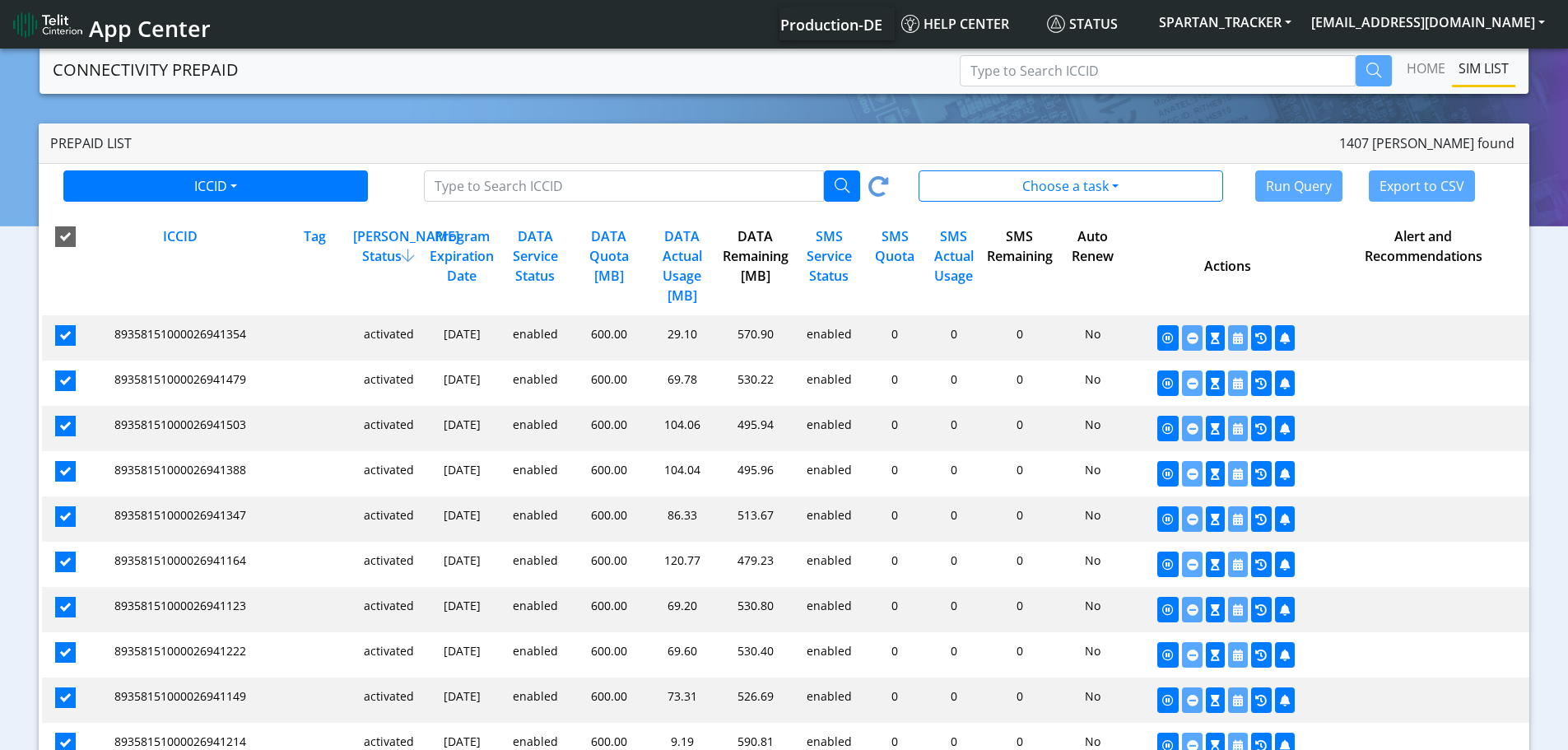
checkbox input "true"
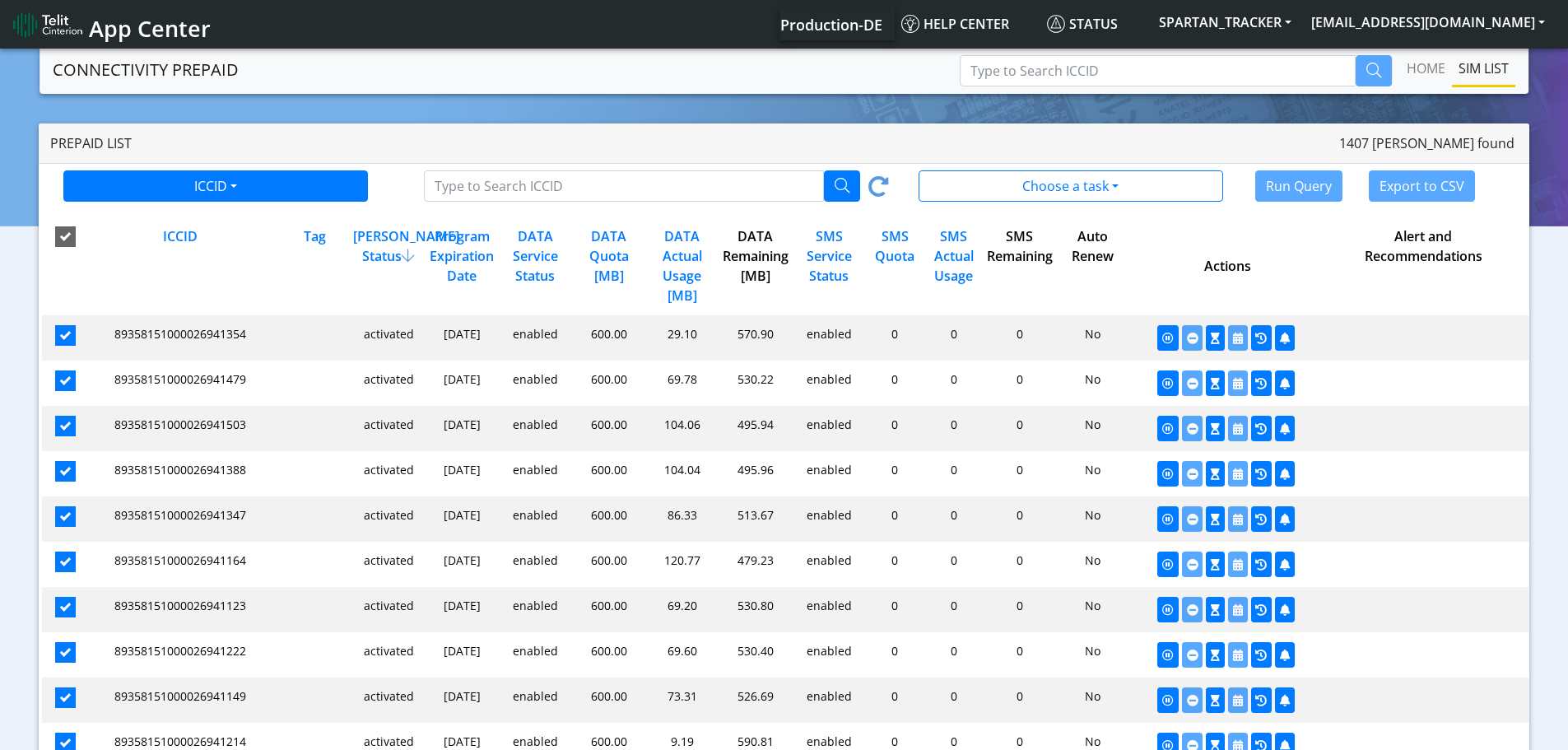
checkbox input "true"
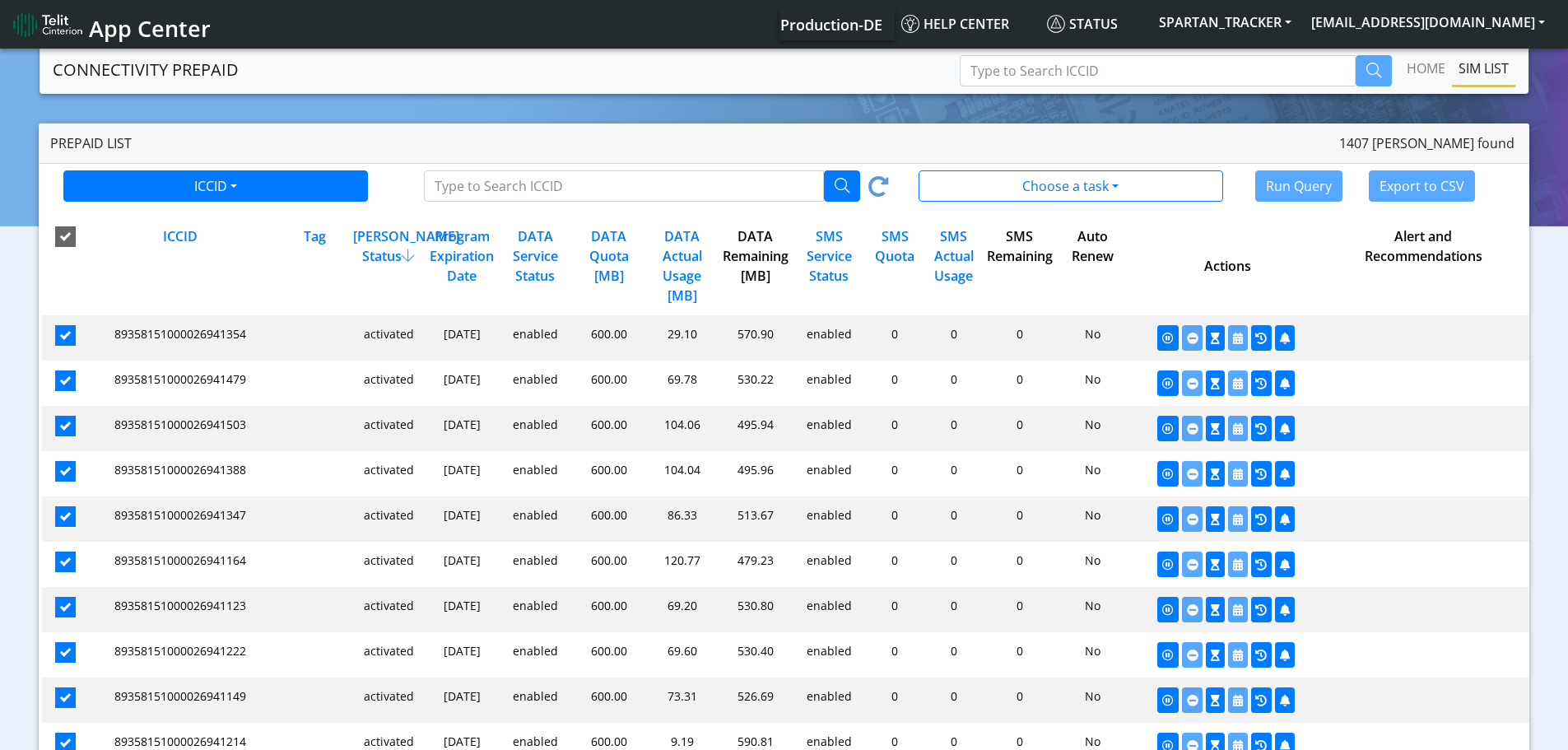
checkbox input "true"
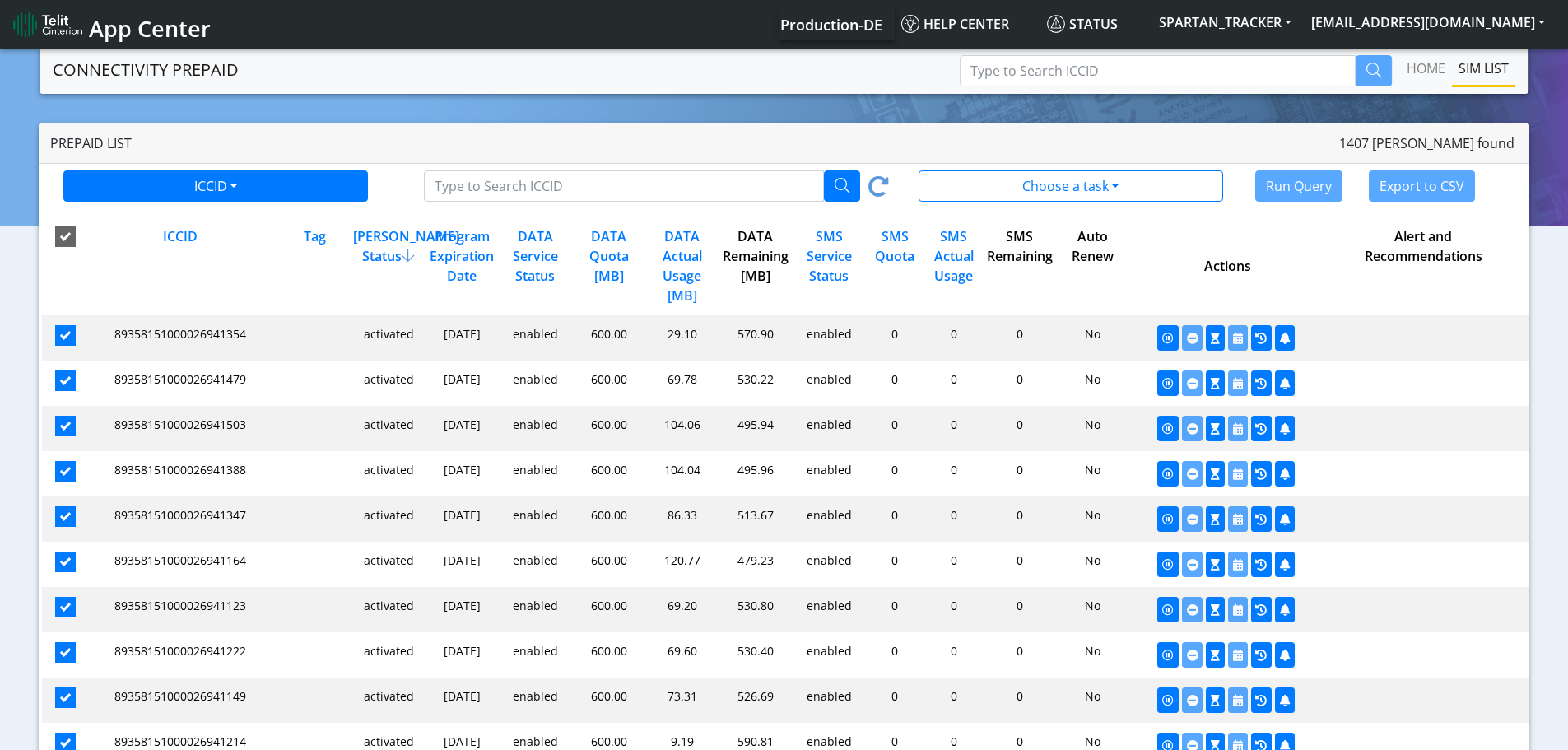
checkbox input "true"
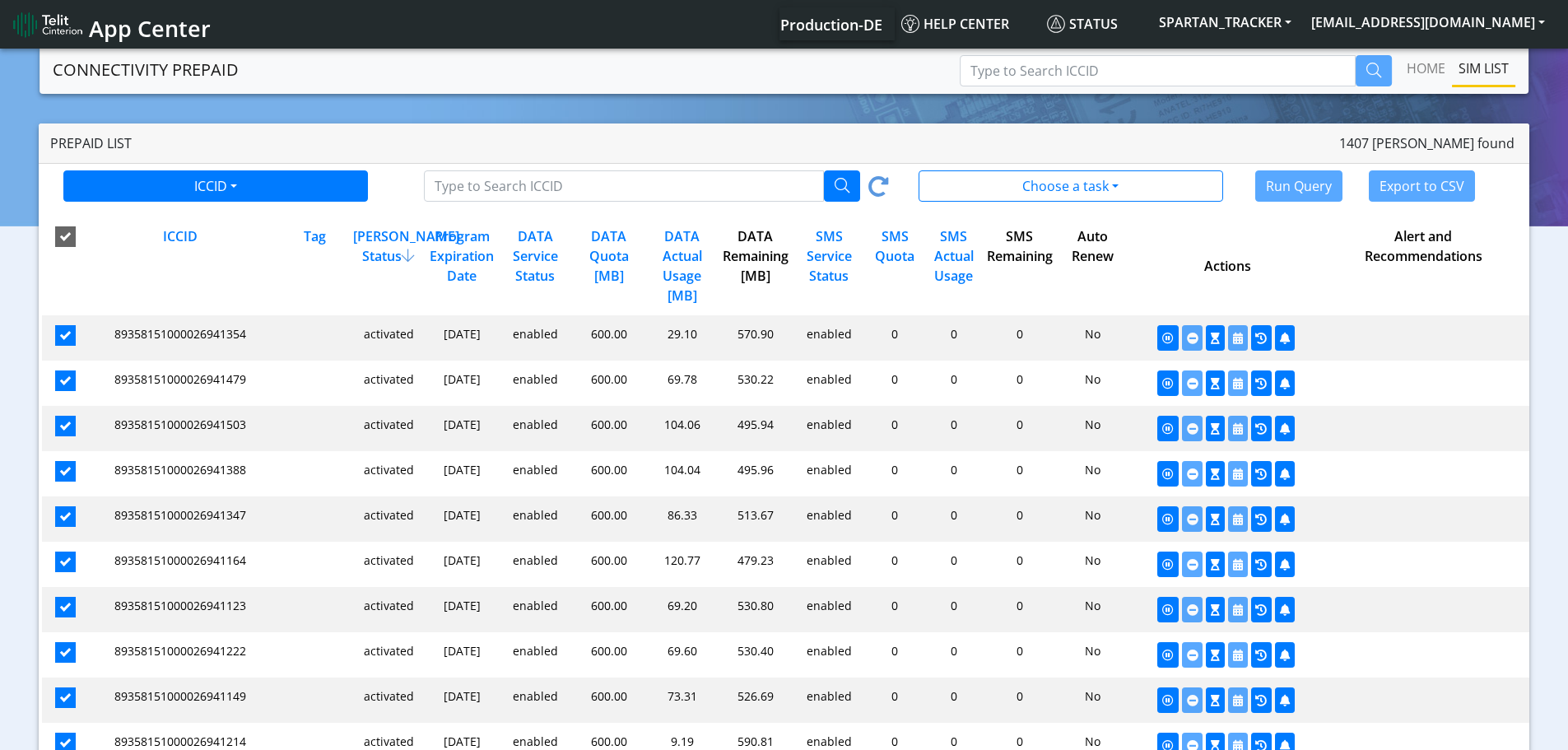
checkbox input "true"
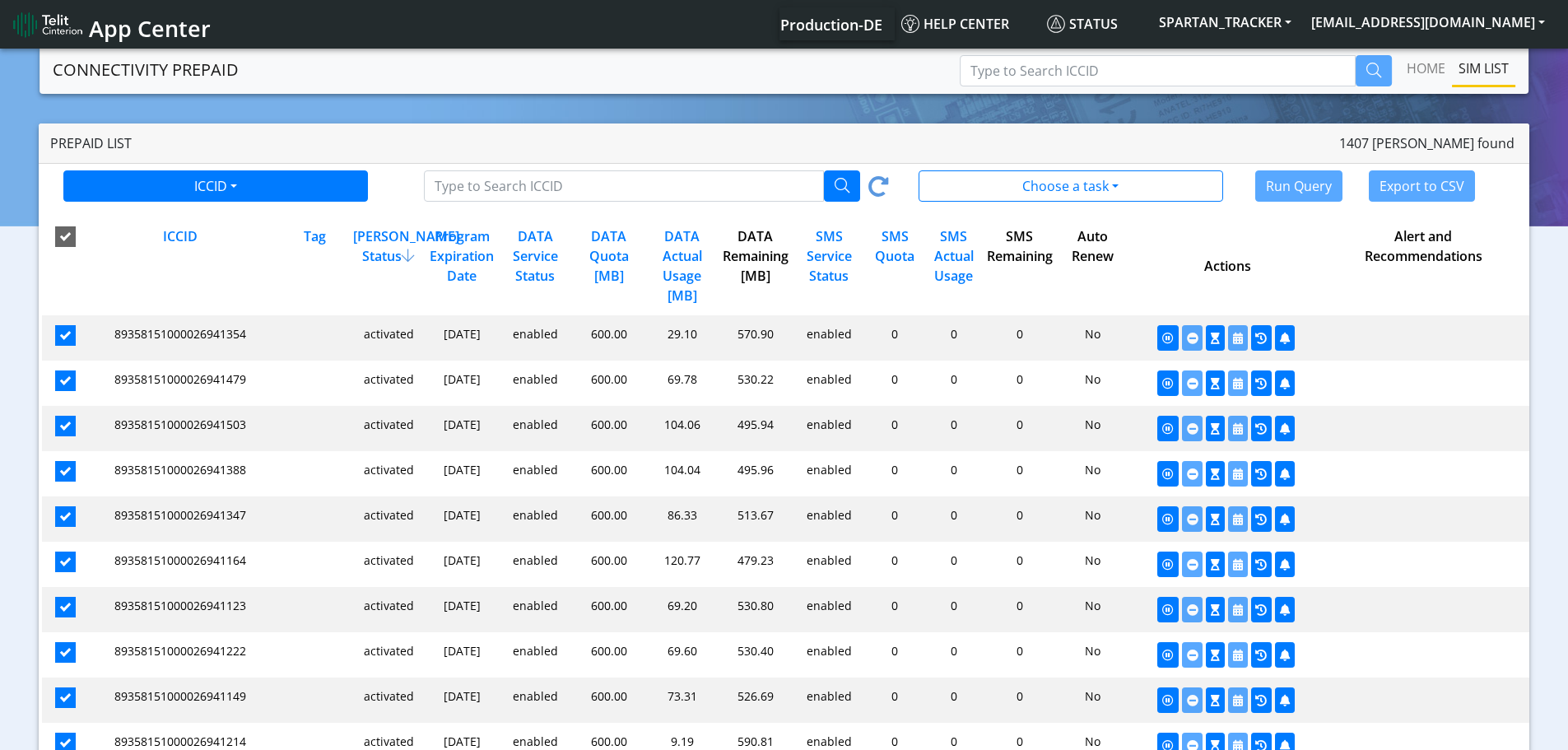
checkbox input "true"
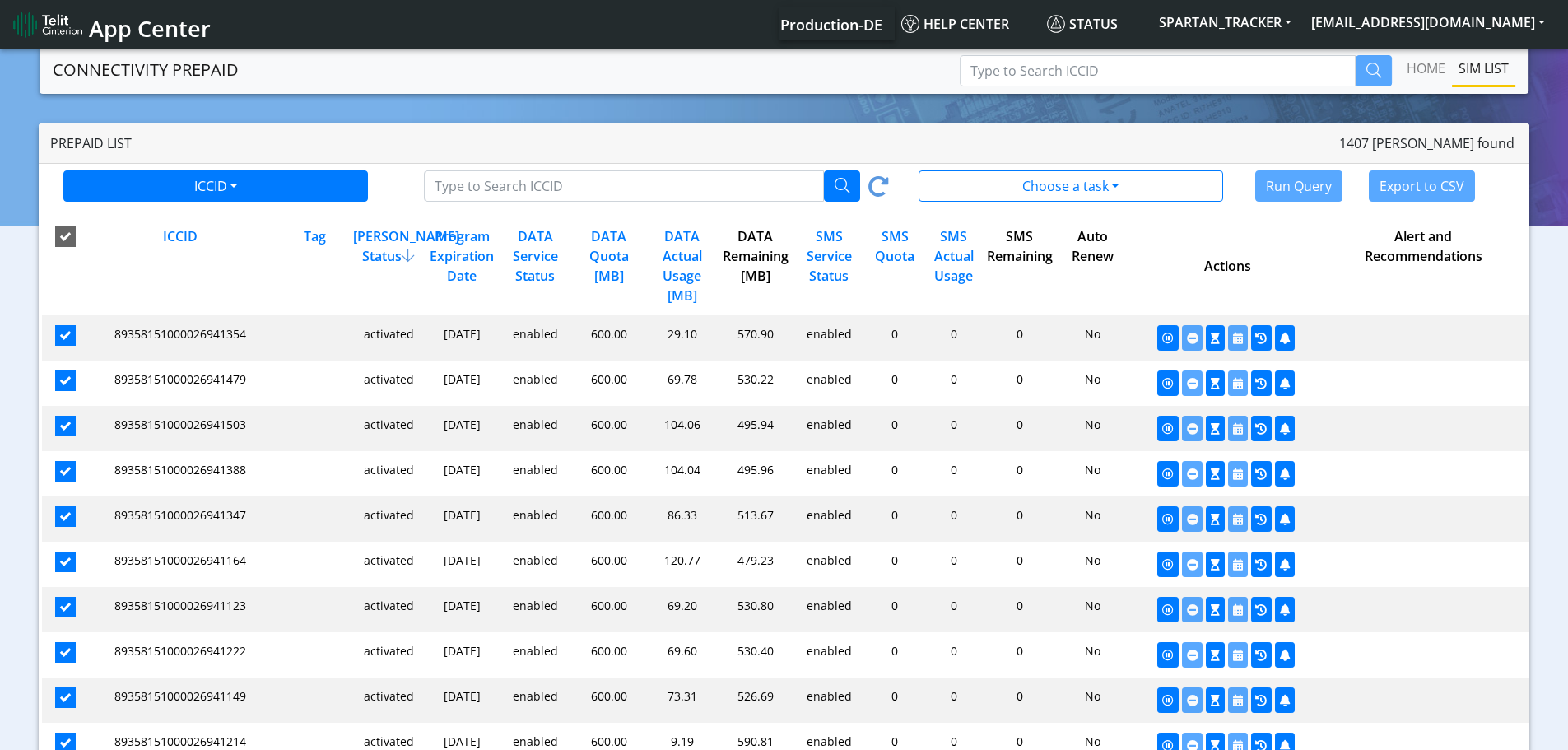
checkbox input "true"
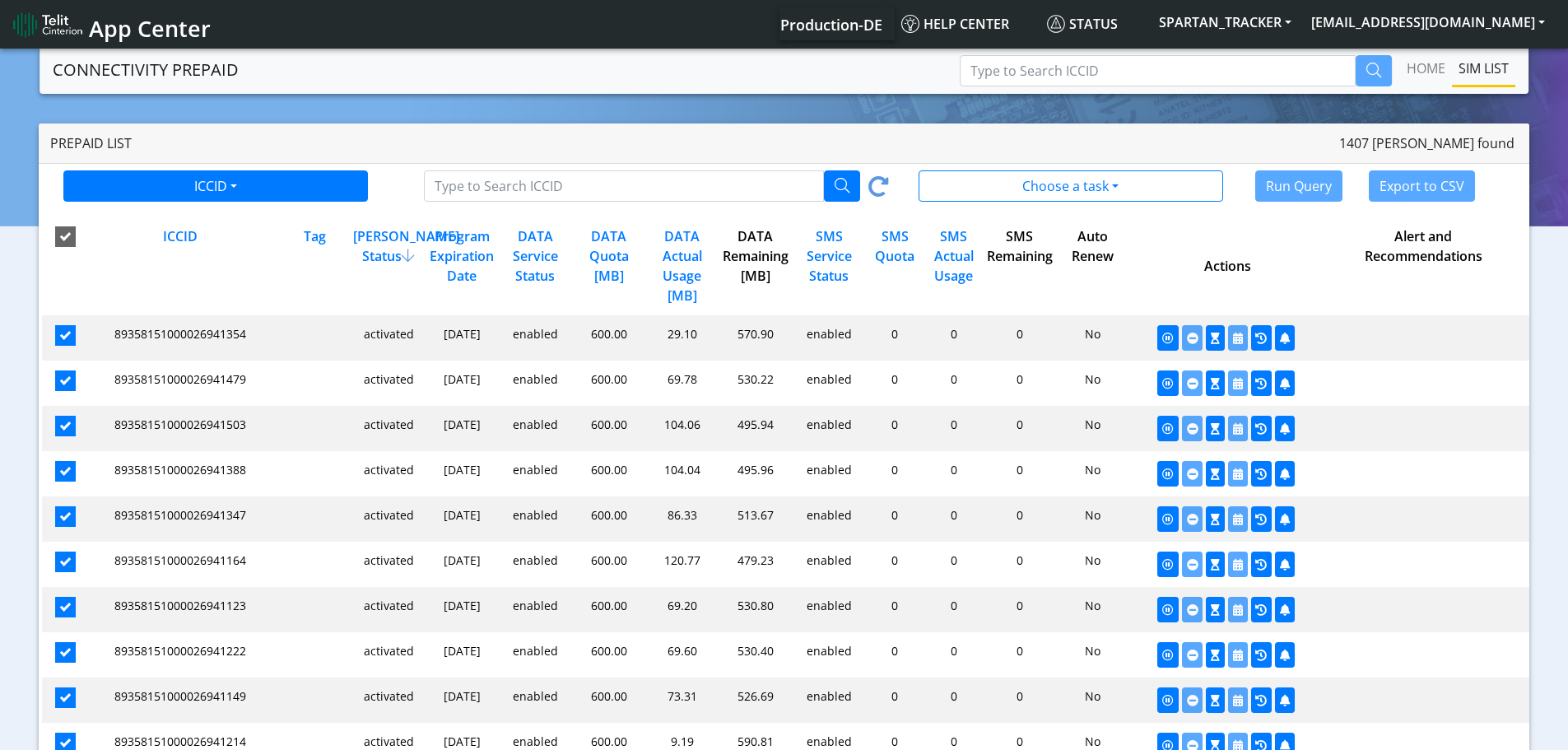
checkbox input "true"
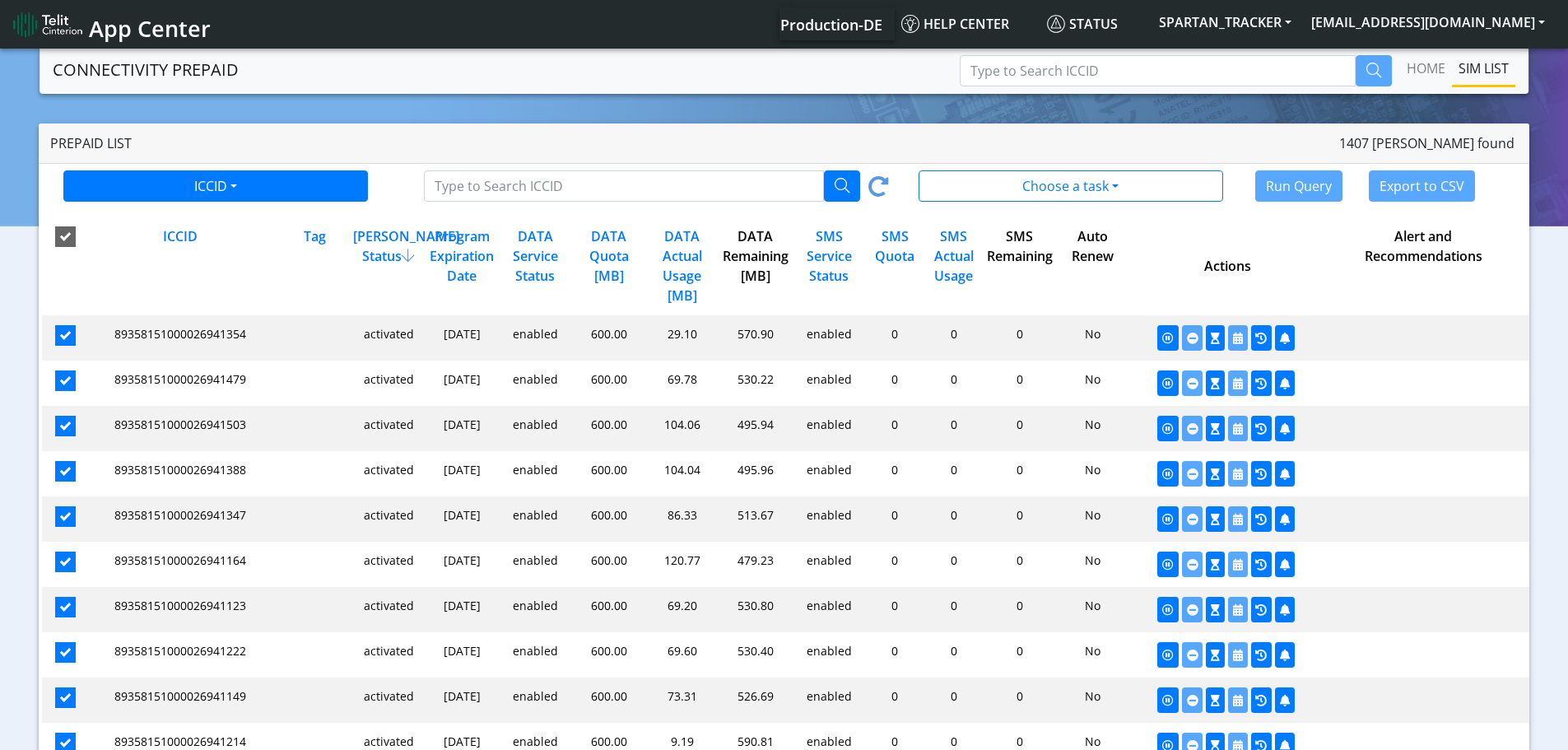
checkbox input "true"
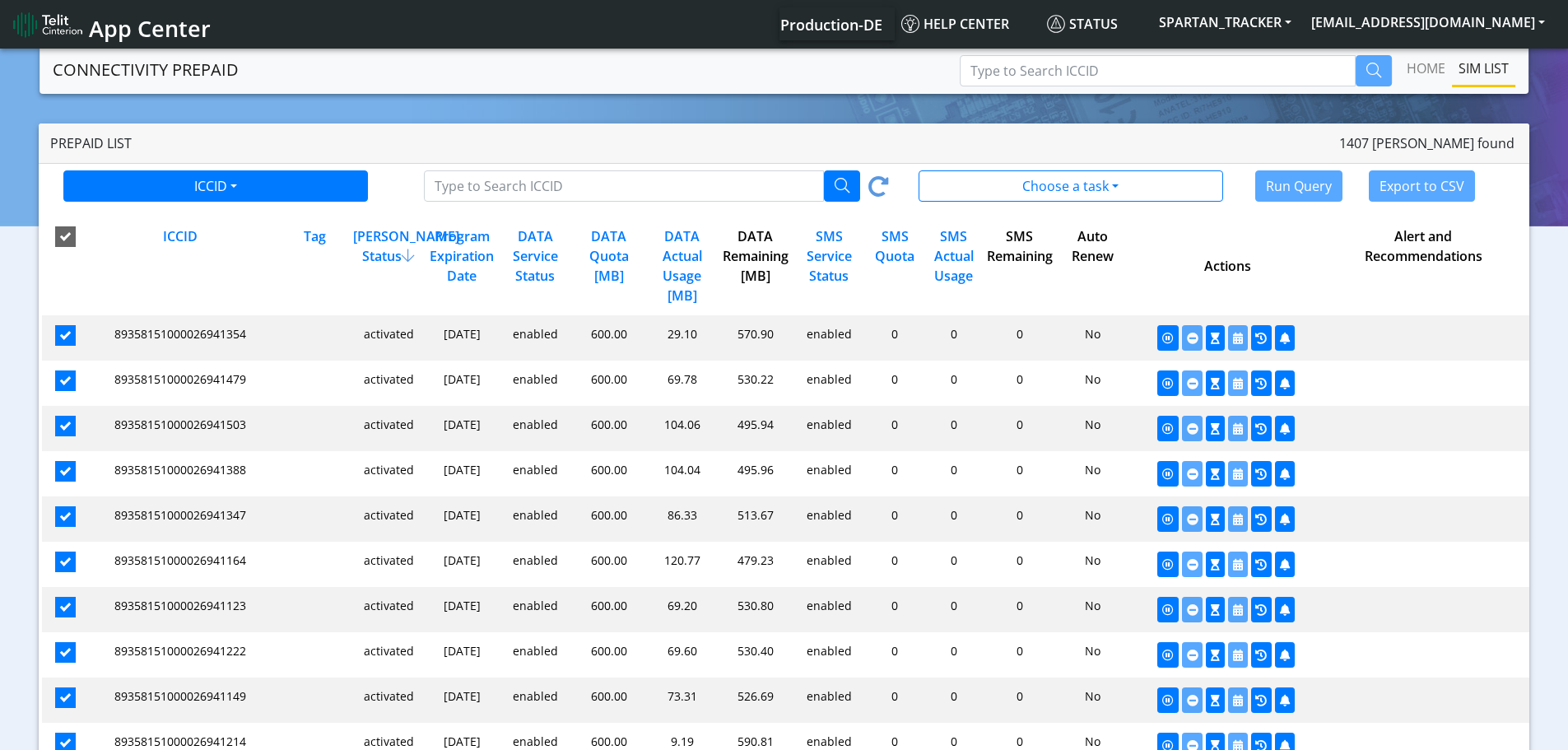
checkbox input "true"
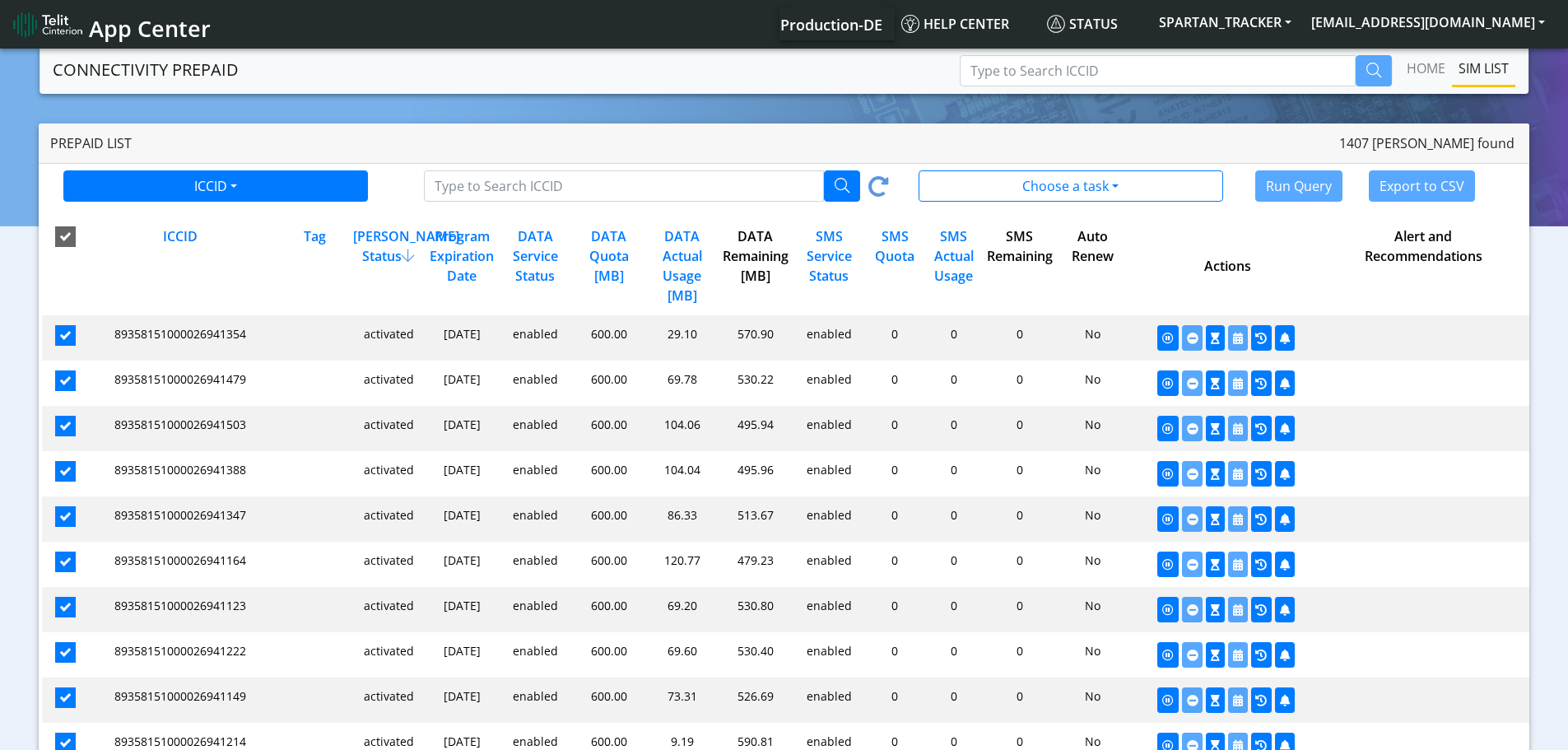
checkbox input "true"
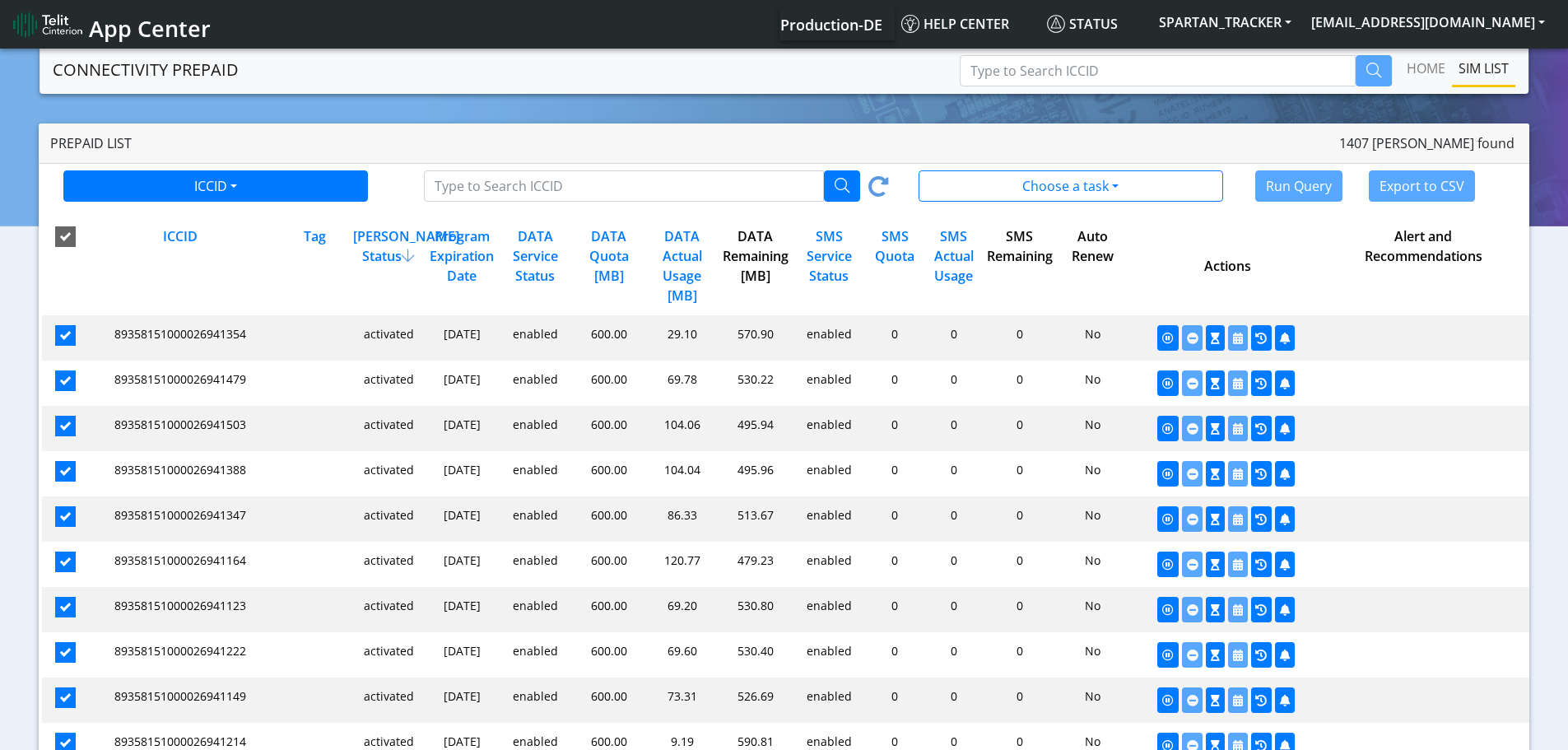
checkbox input "true"
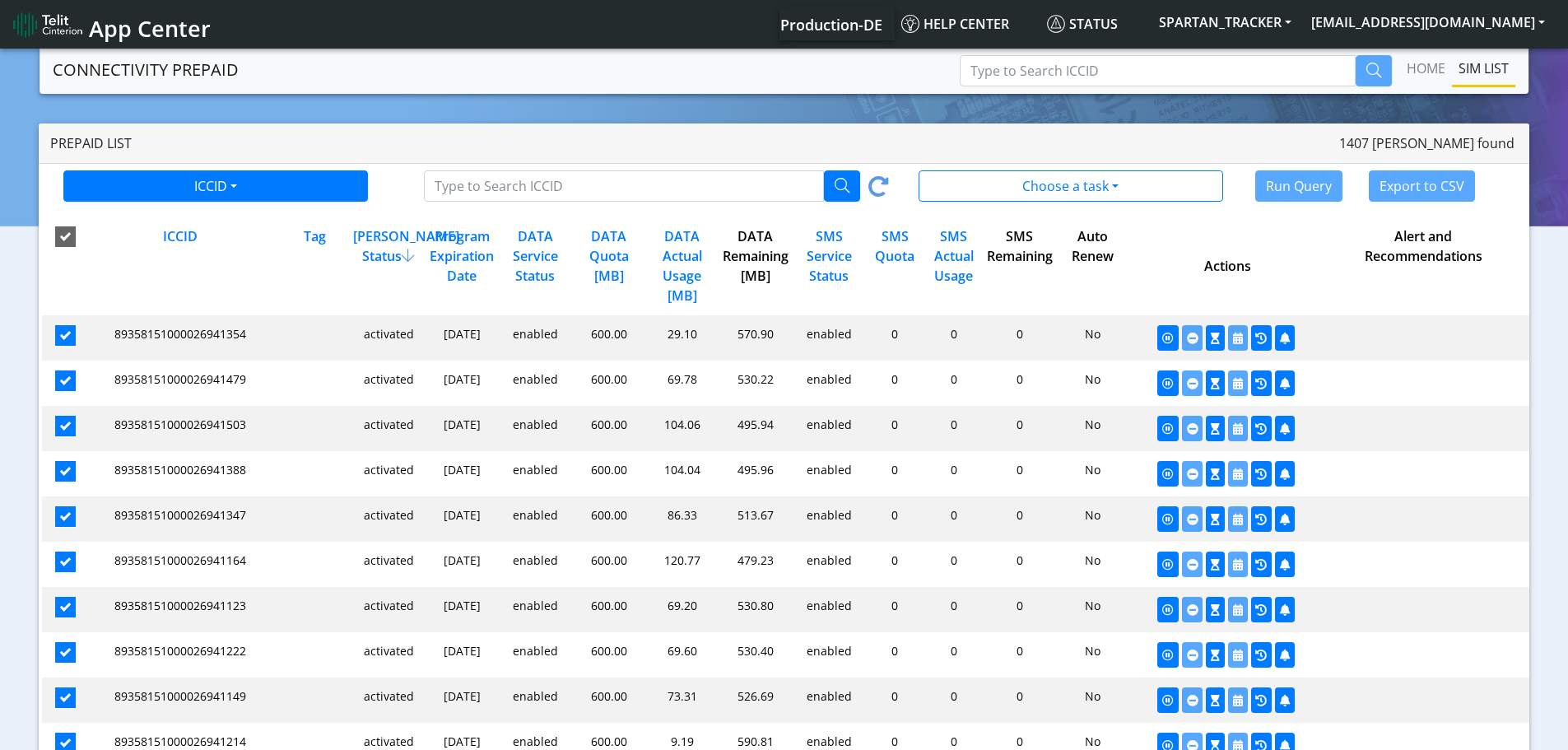
checkbox input "true"
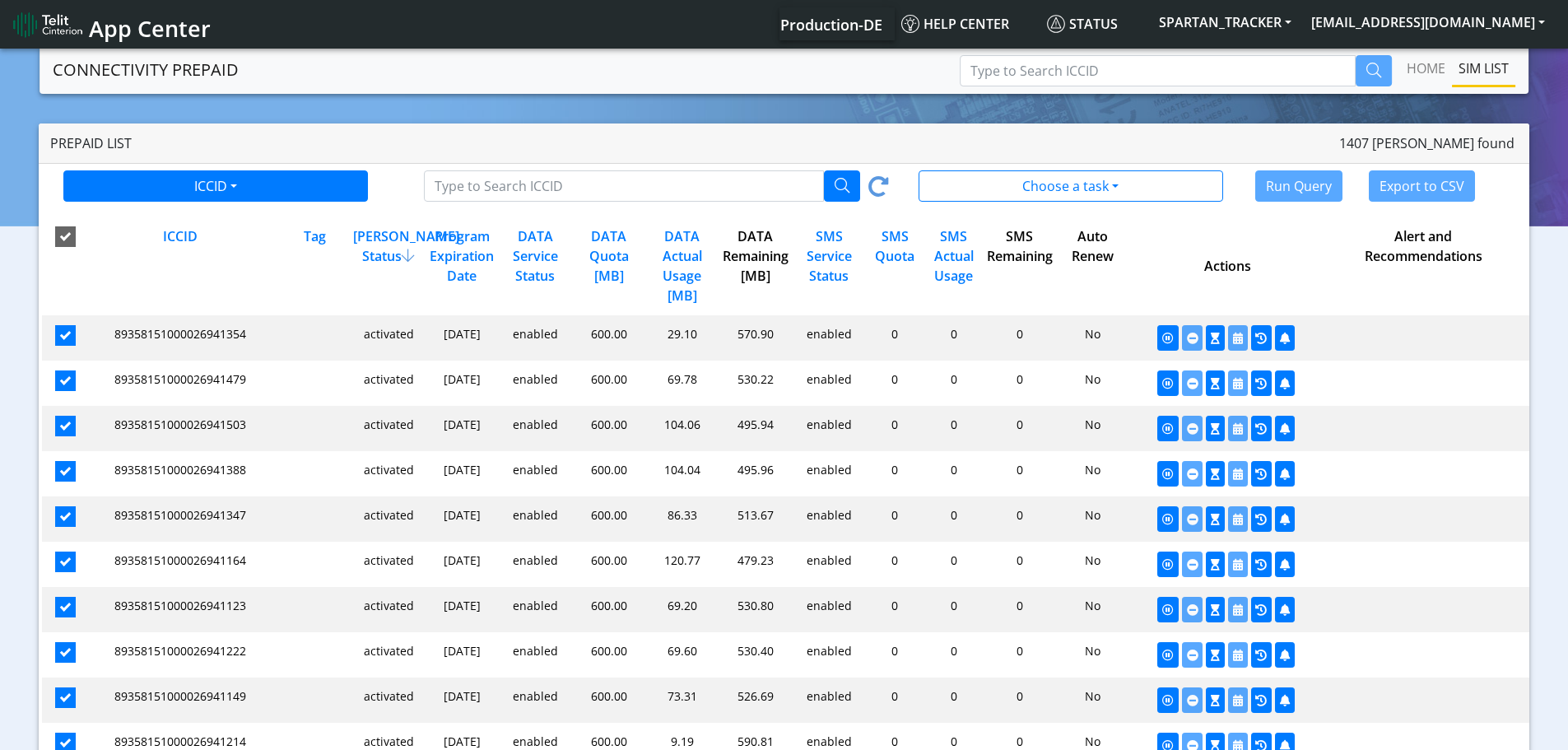
checkbox input "true"
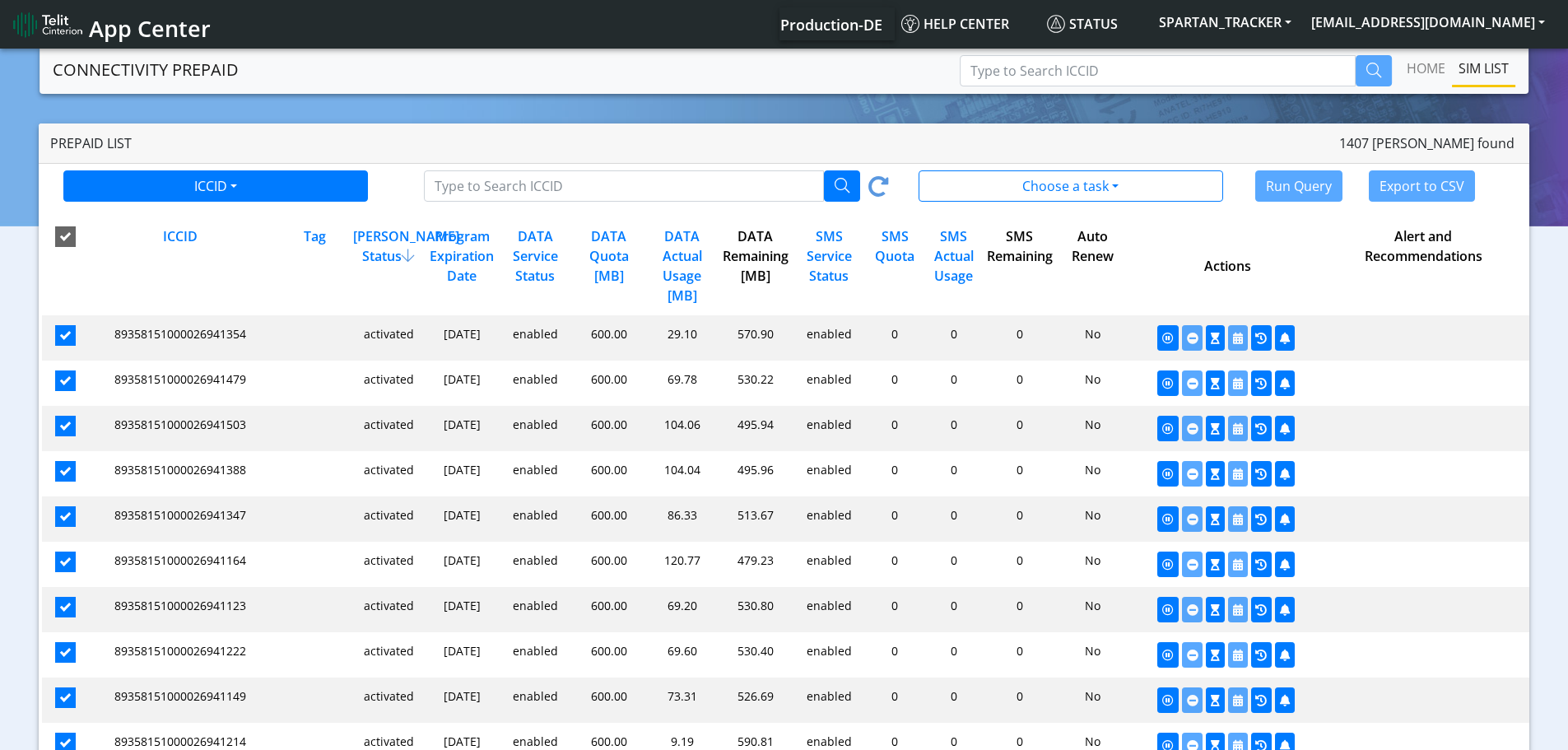
checkbox input "true"
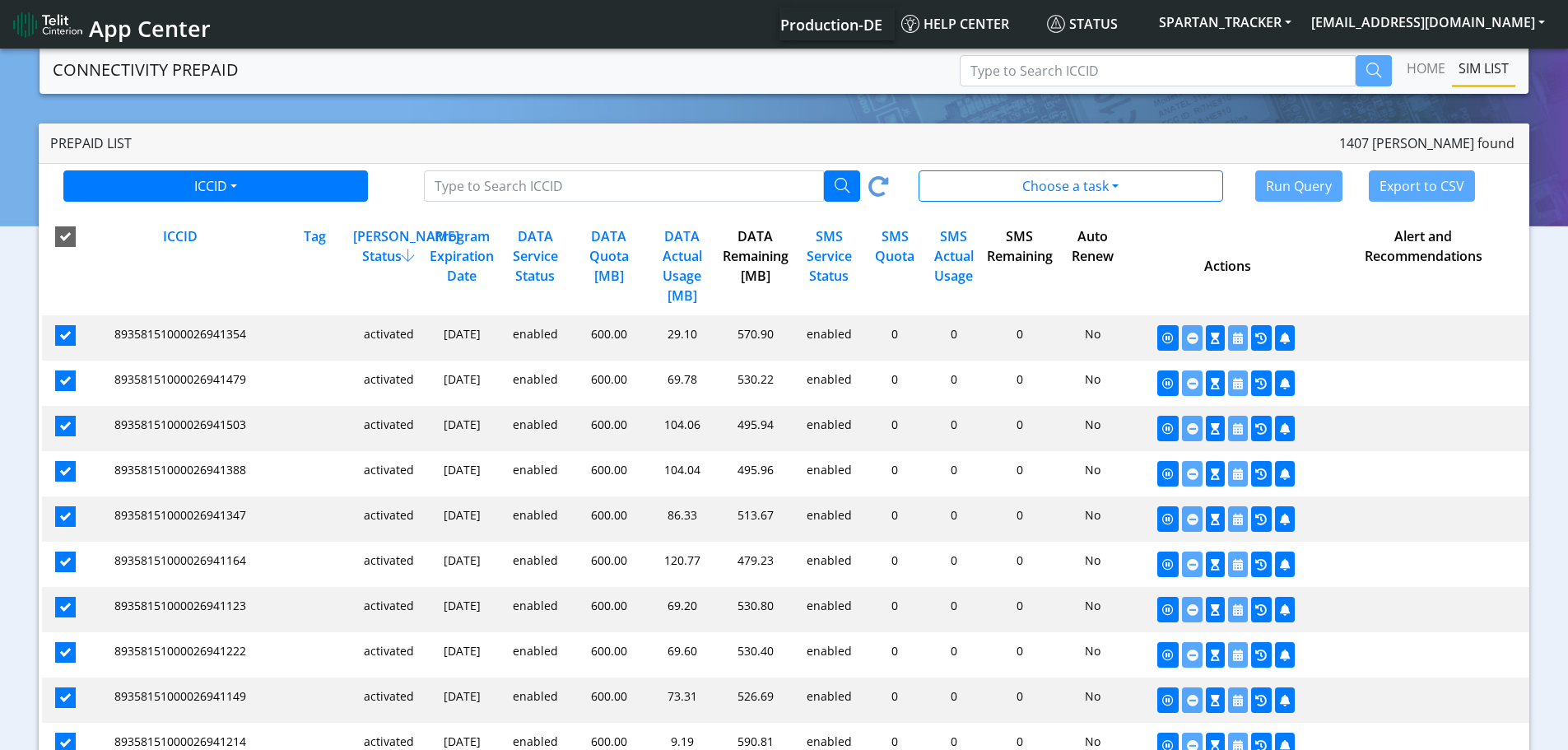
checkbox input "true"
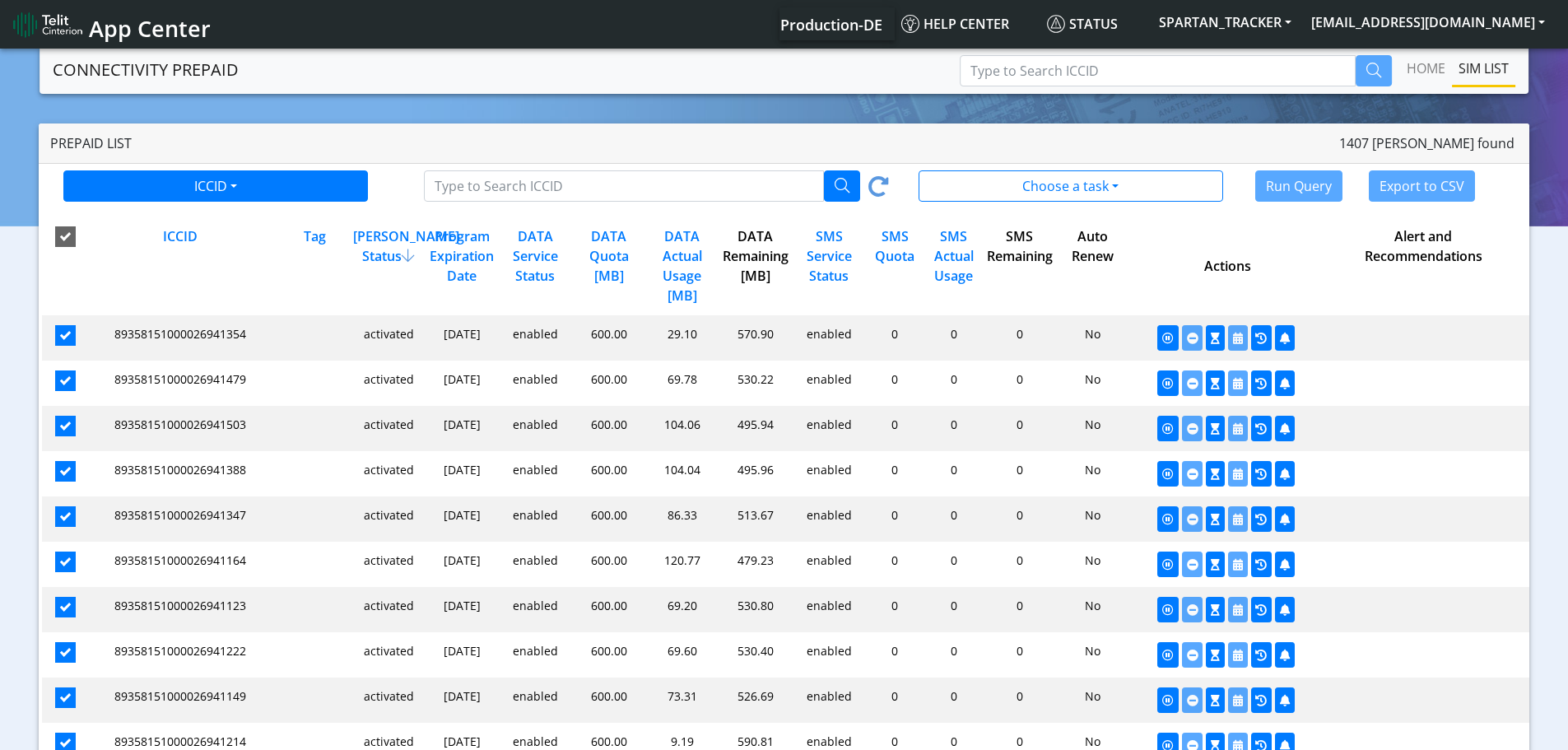
checkbox input "true"
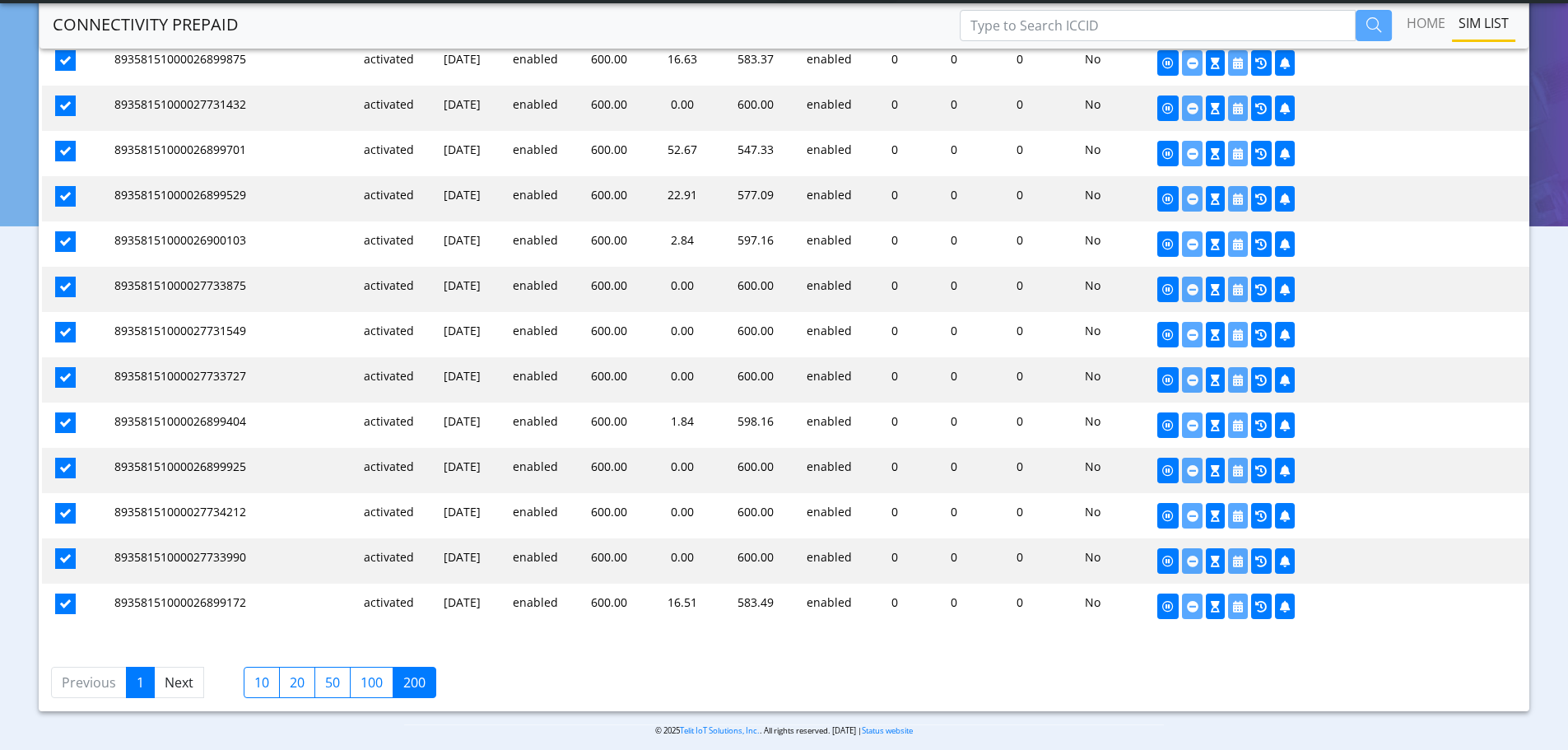
scroll to position [8713, 0]
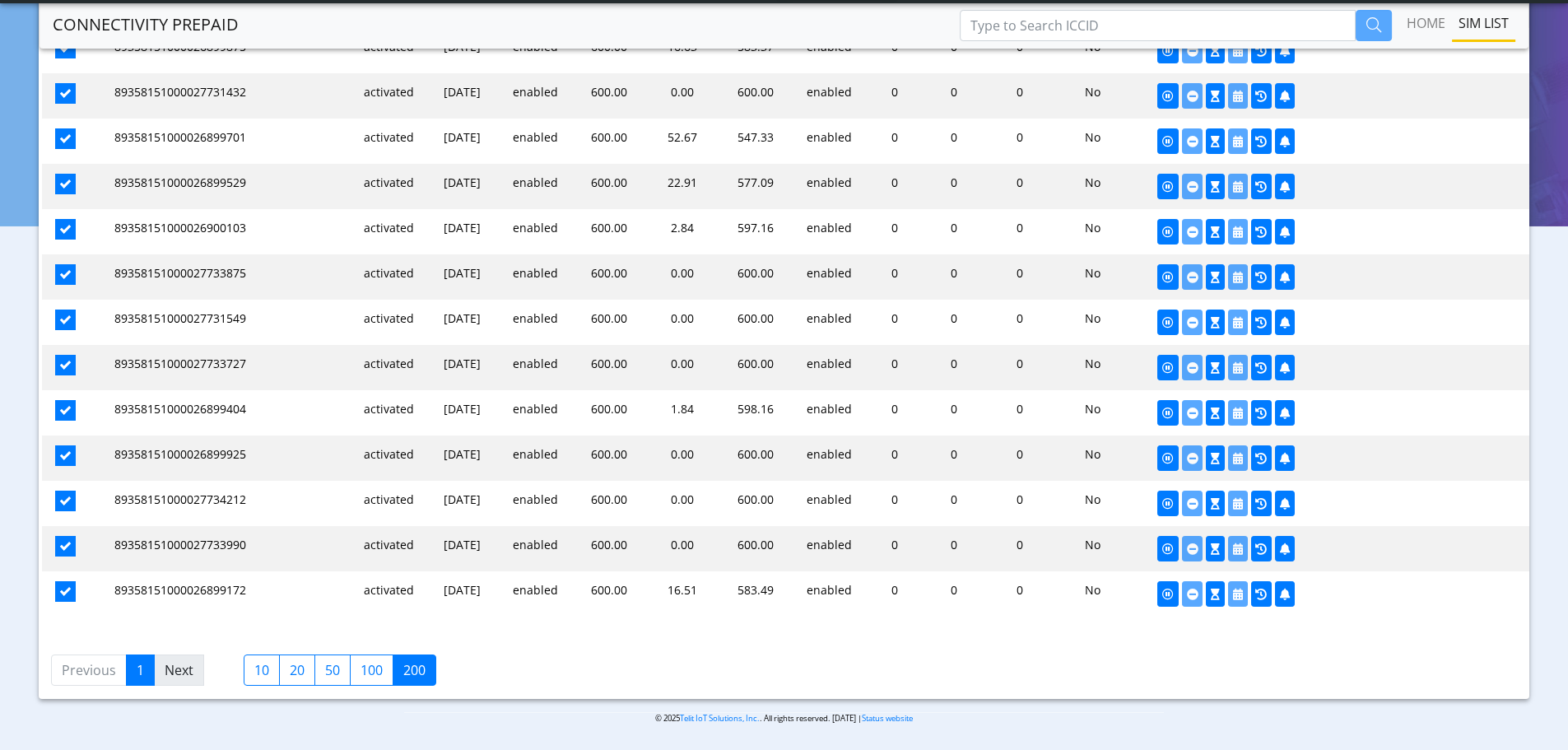
click at [194, 669] on link "Next" at bounding box center [178, 670] width 50 height 31
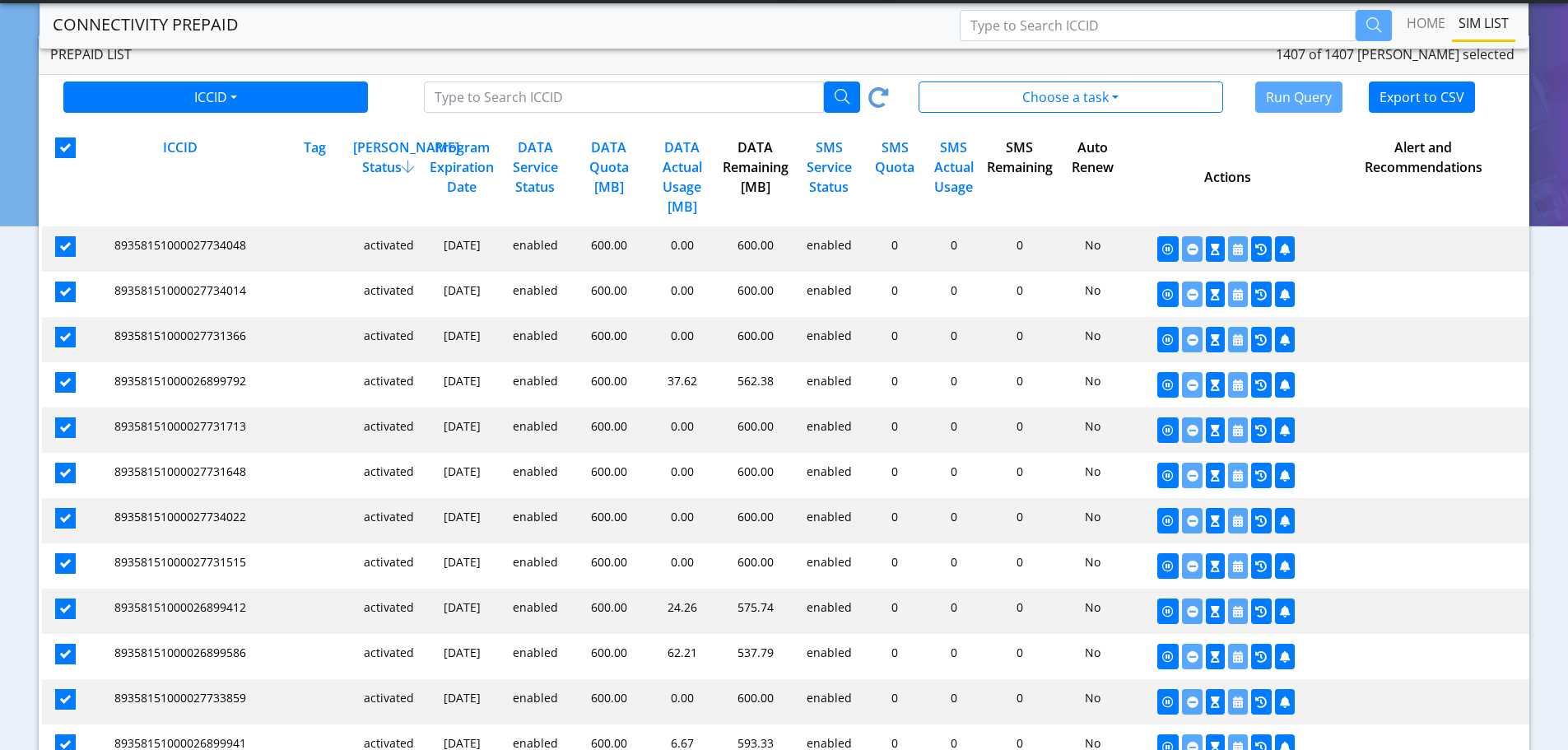
scroll to position [0, 0]
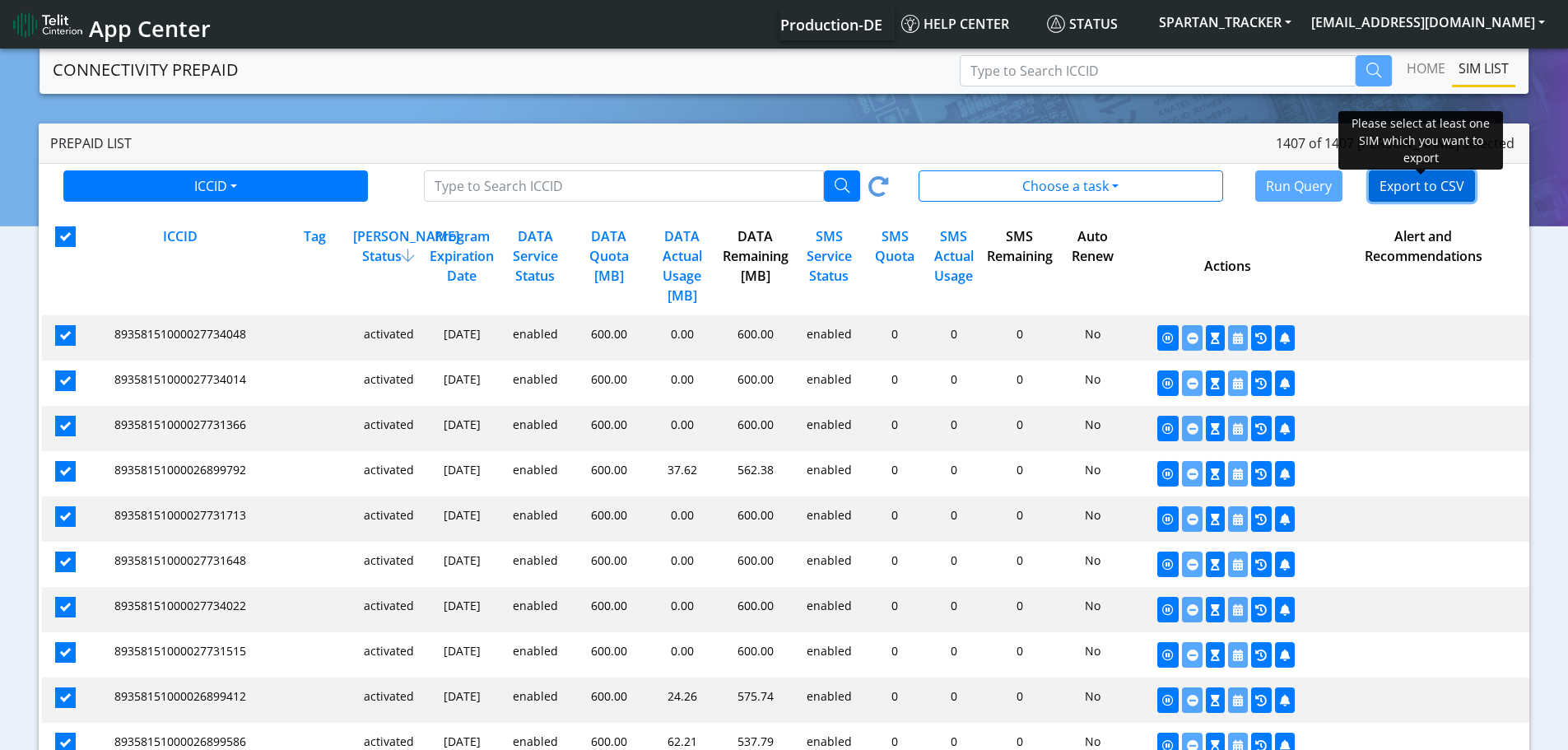
click at [1415, 194] on button "Export to CSV" at bounding box center [1422, 186] width 106 height 31
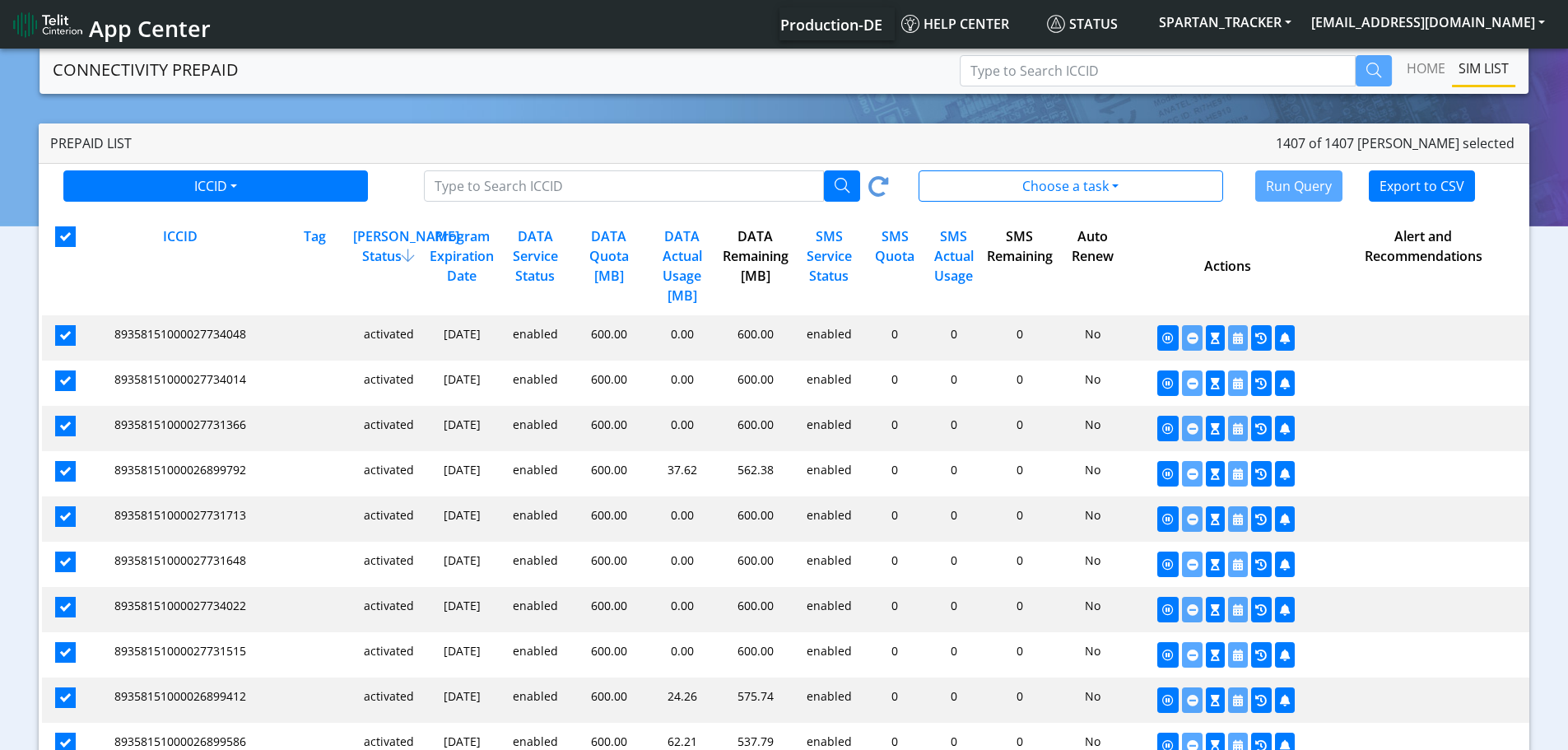
drag, startPoint x: 1125, startPoint y: 145, endPoint x: 1038, endPoint y: 135, distance: 87.6
click at [1038, 135] on div "Prepaid List 1407 of 1407 [PERSON_NAME] selected" at bounding box center [784, 144] width 1491 height 41
